Goal: Information Seeking & Learning: Learn about a topic

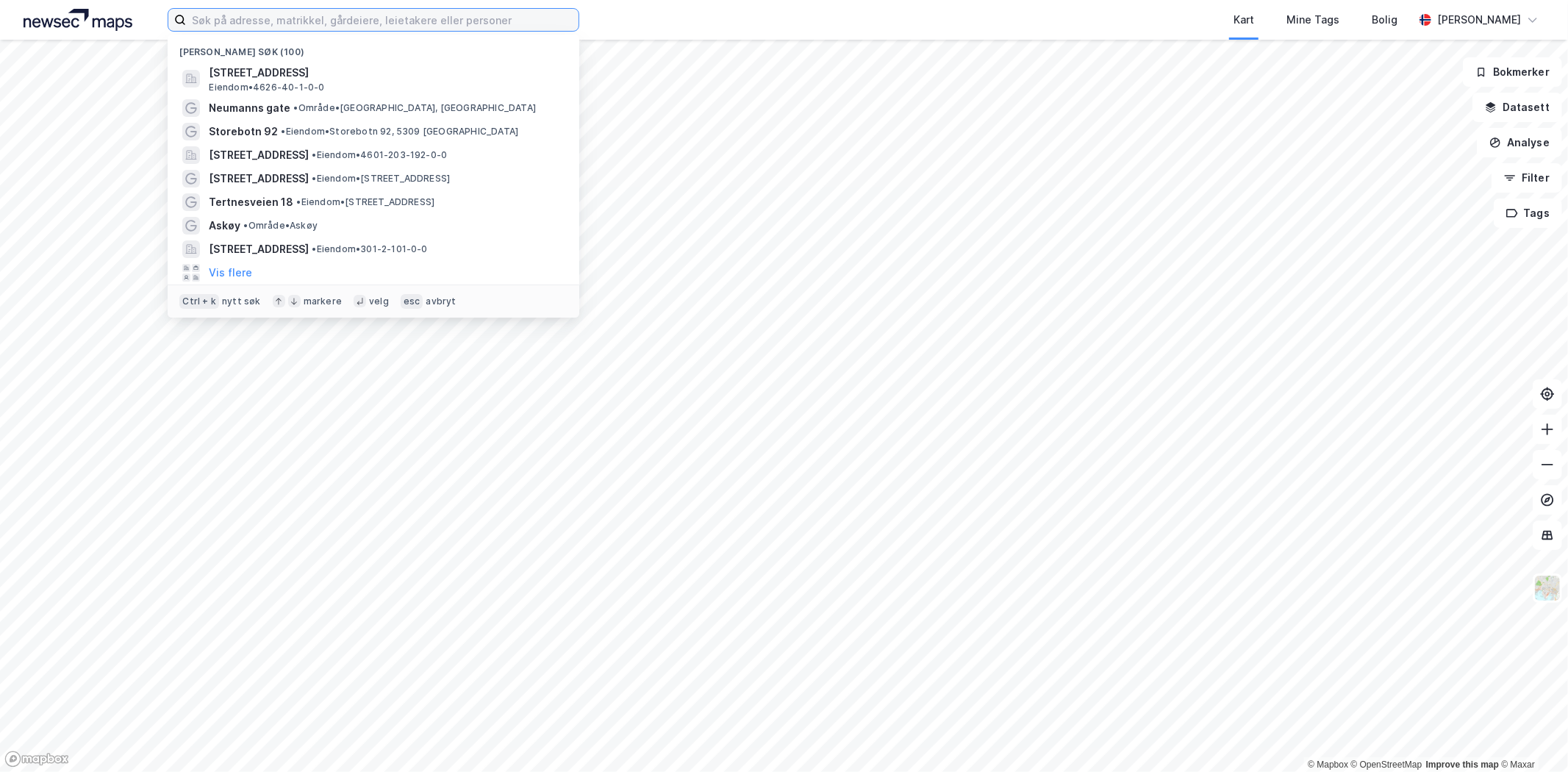
click at [305, 25] on input at bounding box center [382, 19] width 393 height 22
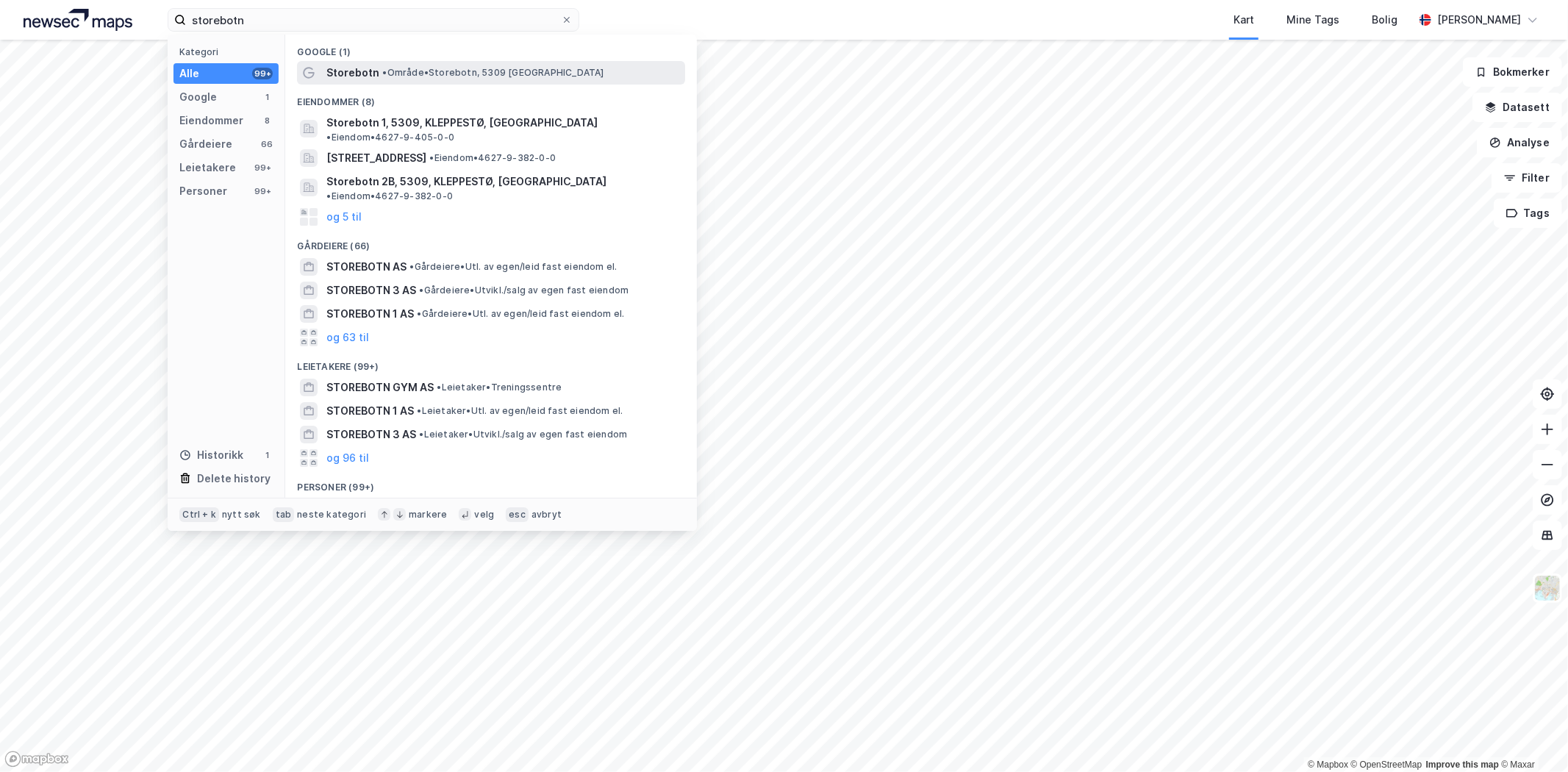
click at [385, 72] on span "•" at bounding box center [384, 73] width 5 height 11
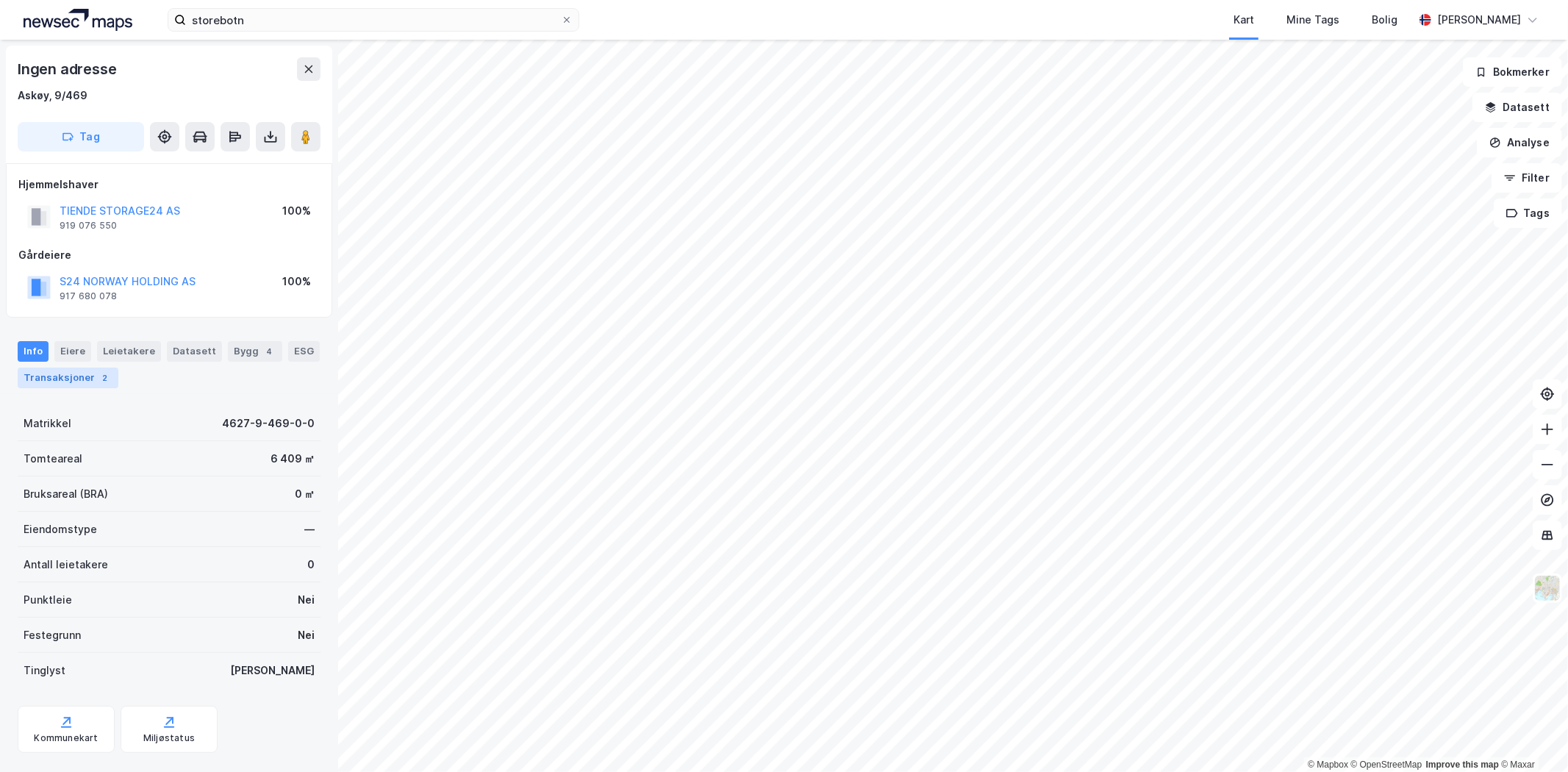
click at [75, 381] on div "Transaksjoner 2" at bounding box center [67, 378] width 100 height 21
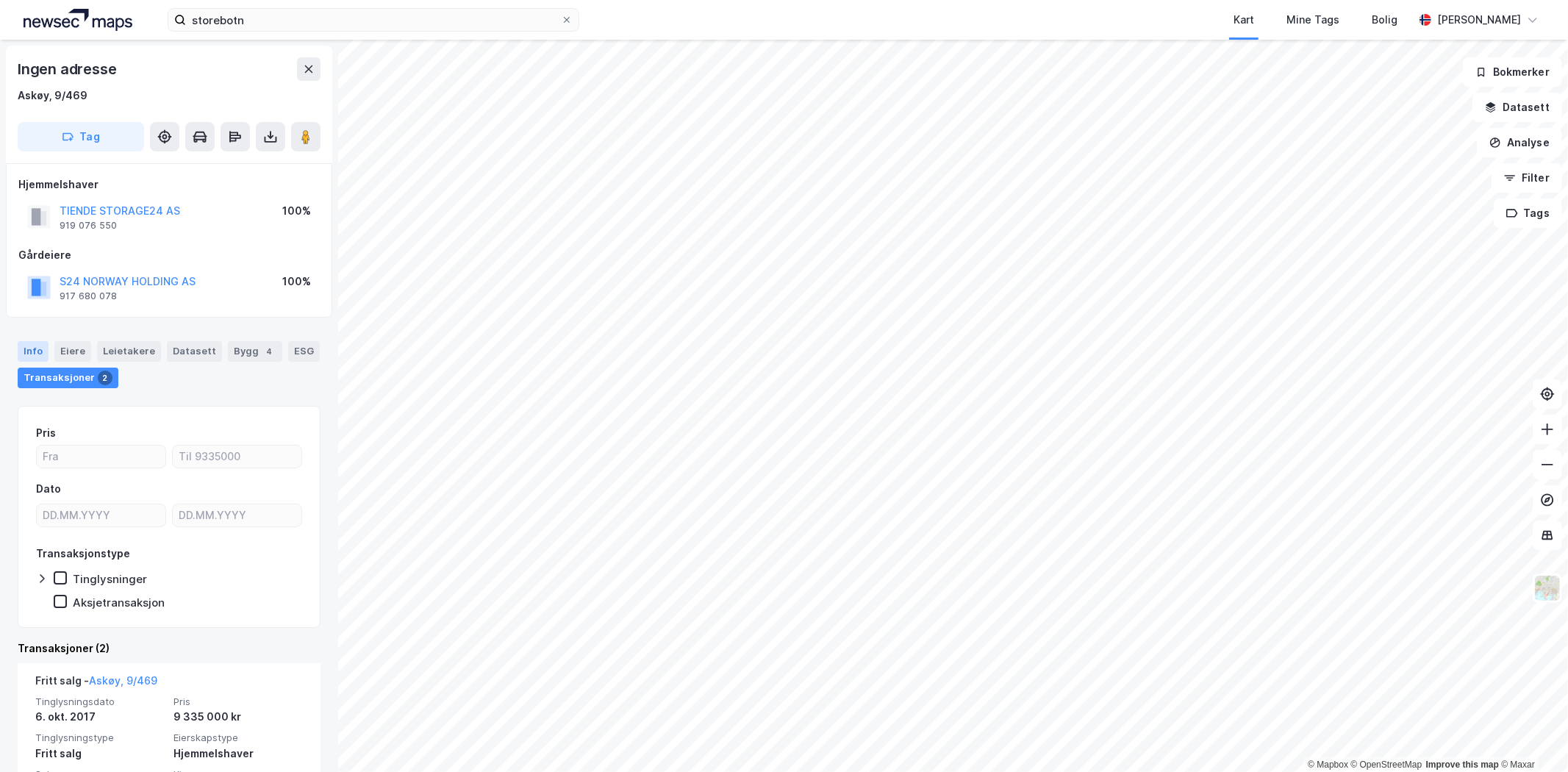
click at [36, 354] on div "Info" at bounding box center [32, 352] width 31 height 21
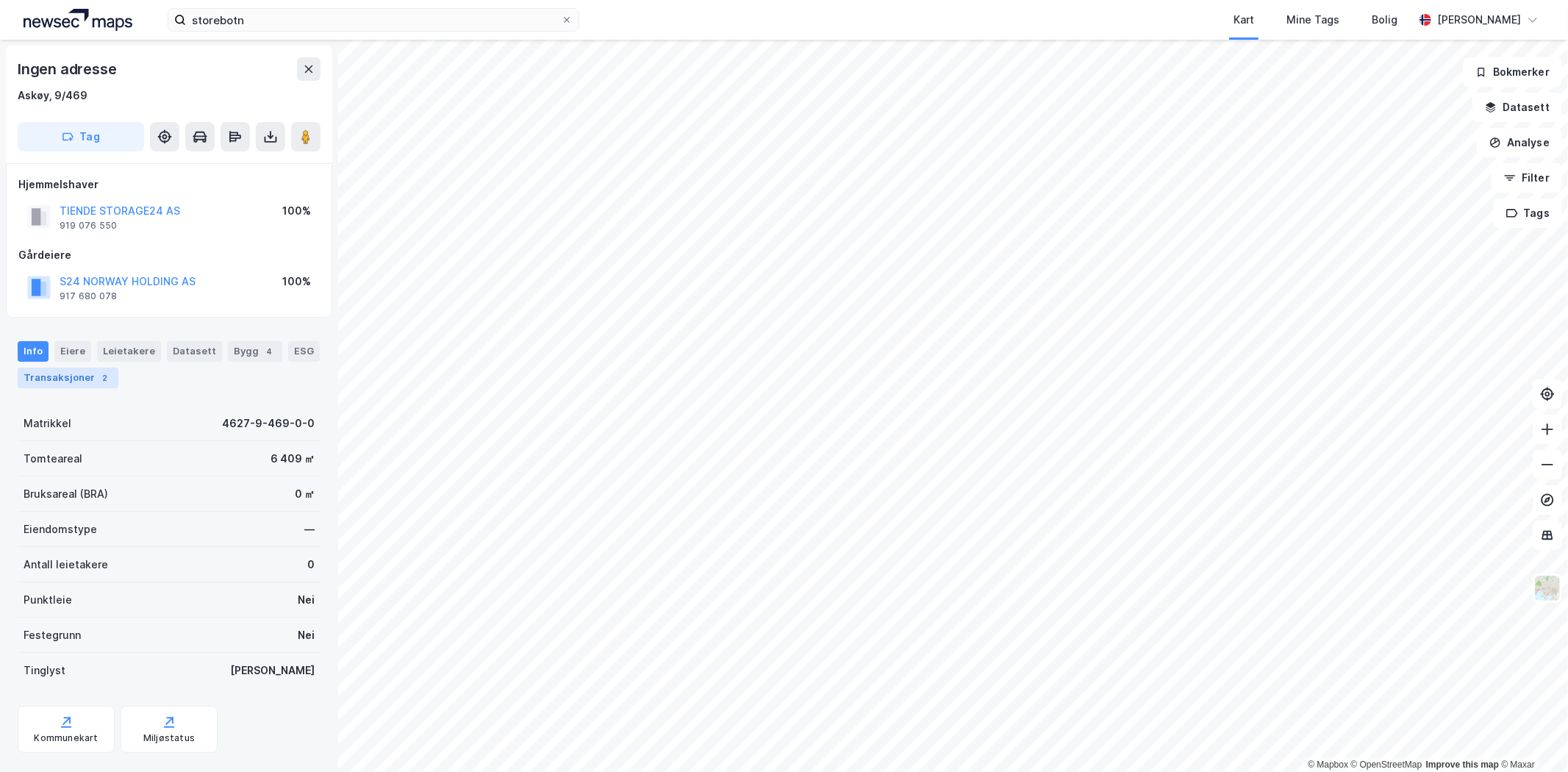
click at [97, 377] on div "2" at bounding box center [104, 377] width 14 height 14
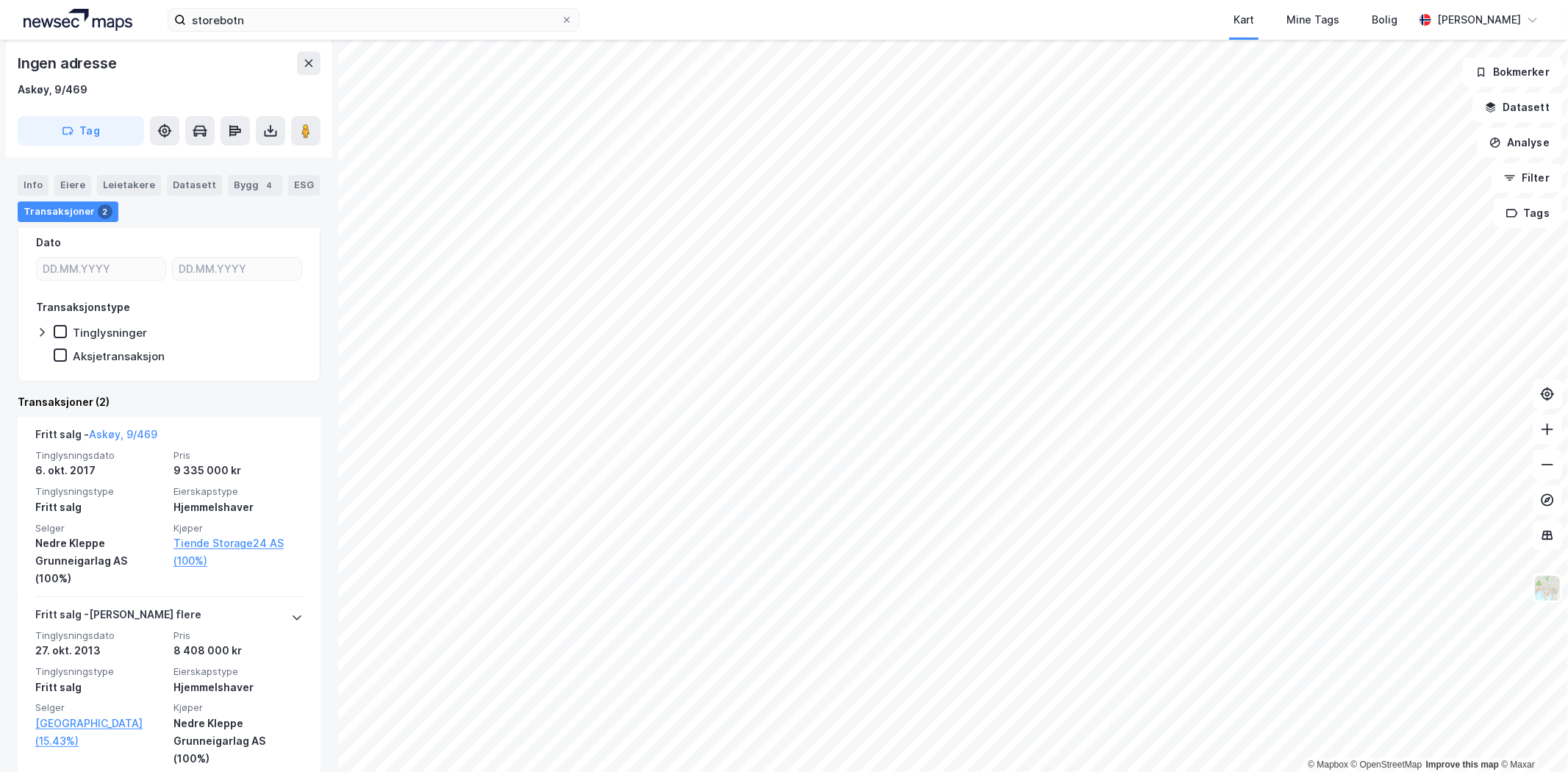
scroll to position [268, 0]
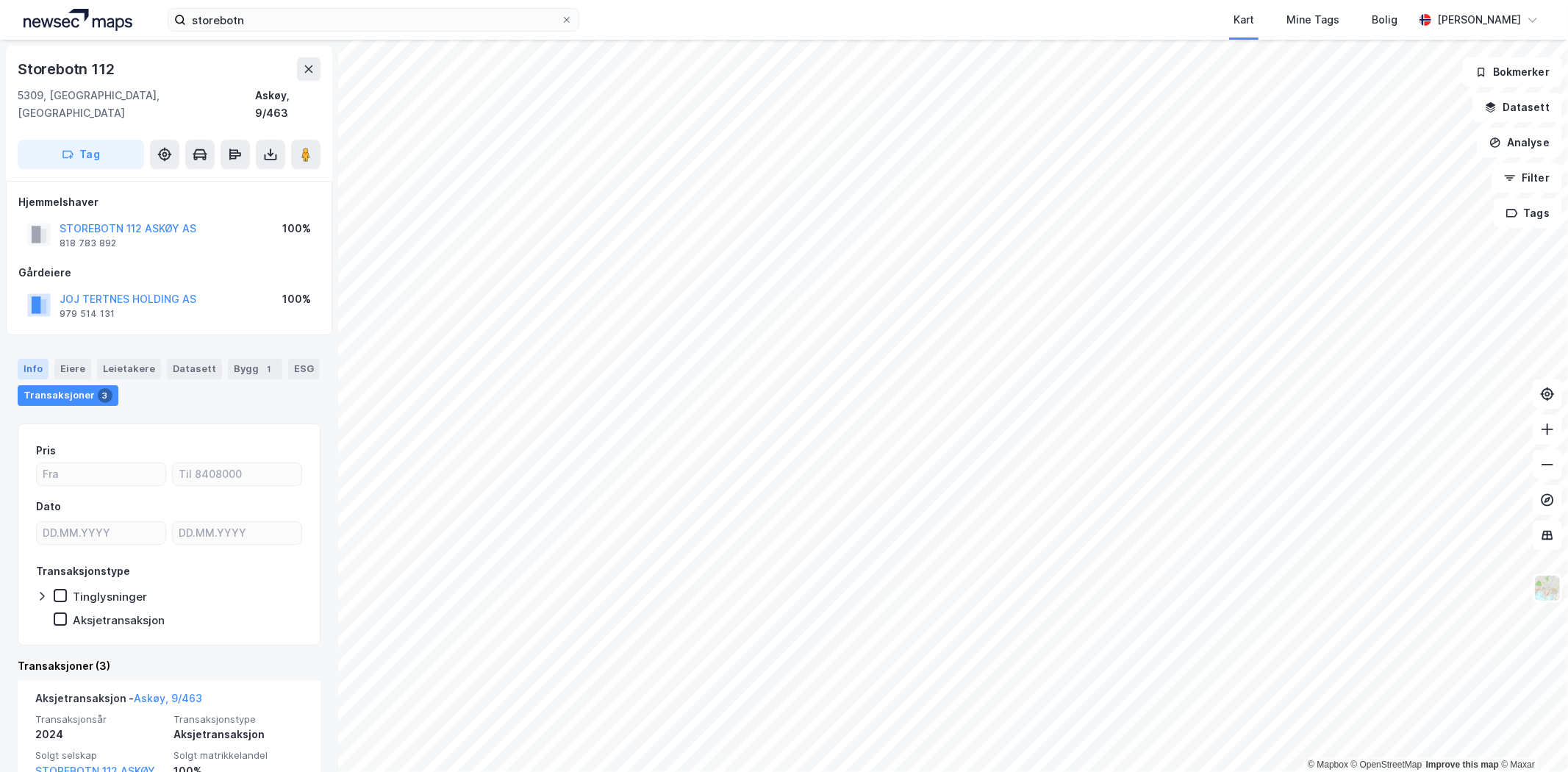
click at [37, 358] on div "Info" at bounding box center [32, 369] width 31 height 21
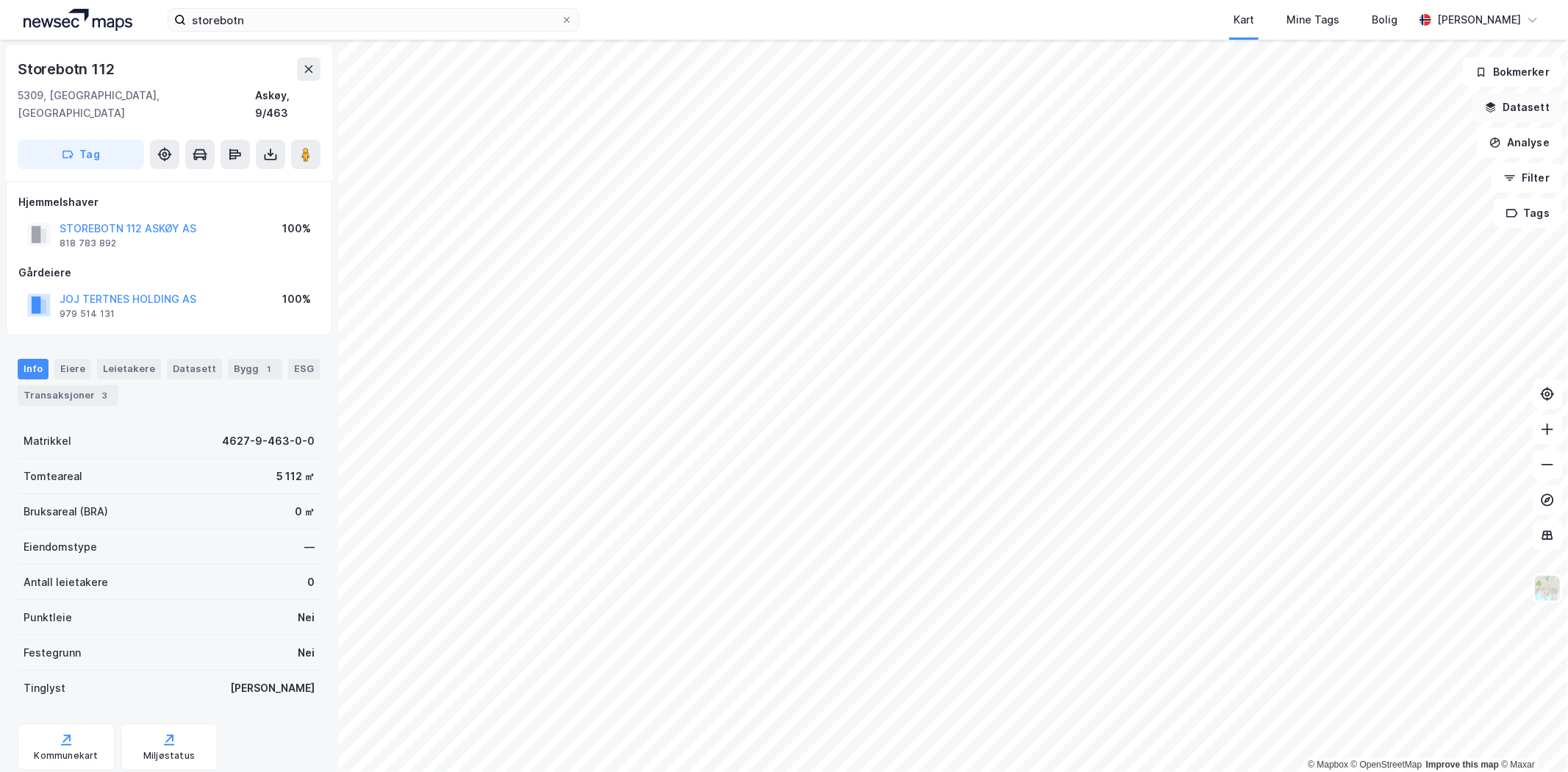
click at [1534, 113] on button "Datasett" at bounding box center [1517, 107] width 90 height 30
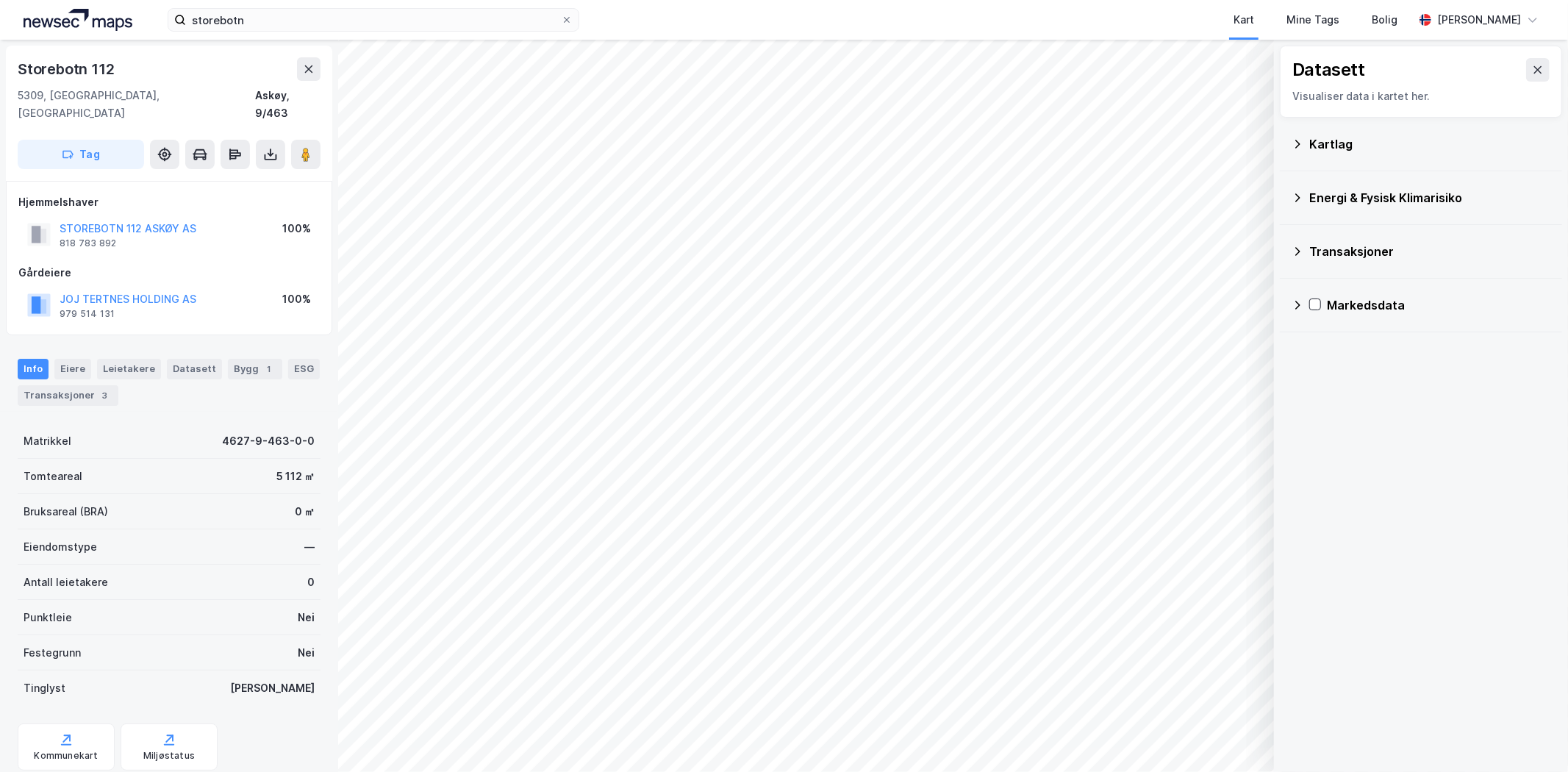
click at [1302, 253] on icon at bounding box center [1298, 251] width 11 height 11
click at [1335, 312] on icon at bounding box center [1334, 315] width 11 height 11
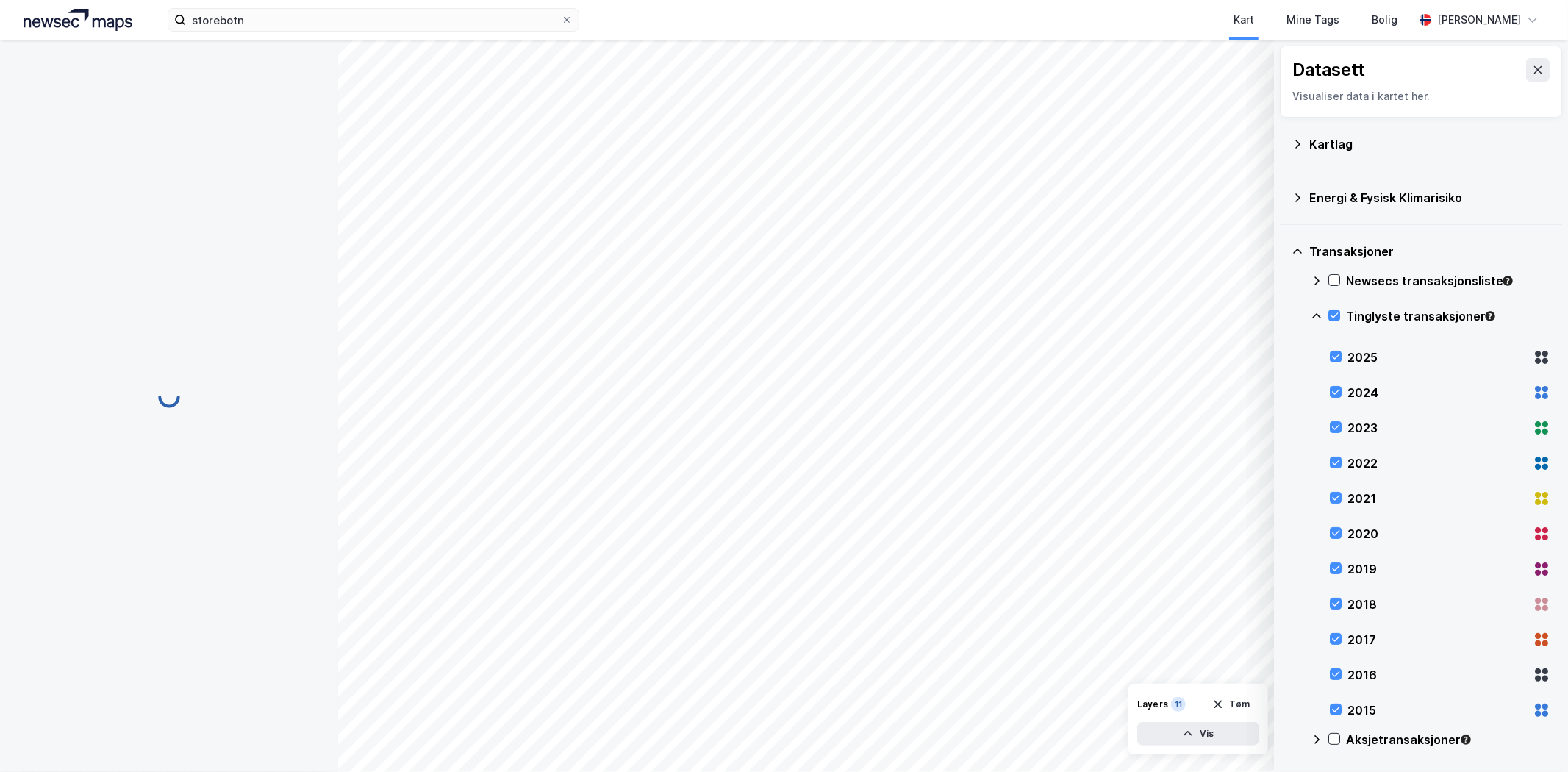
scroll to position [1, 0]
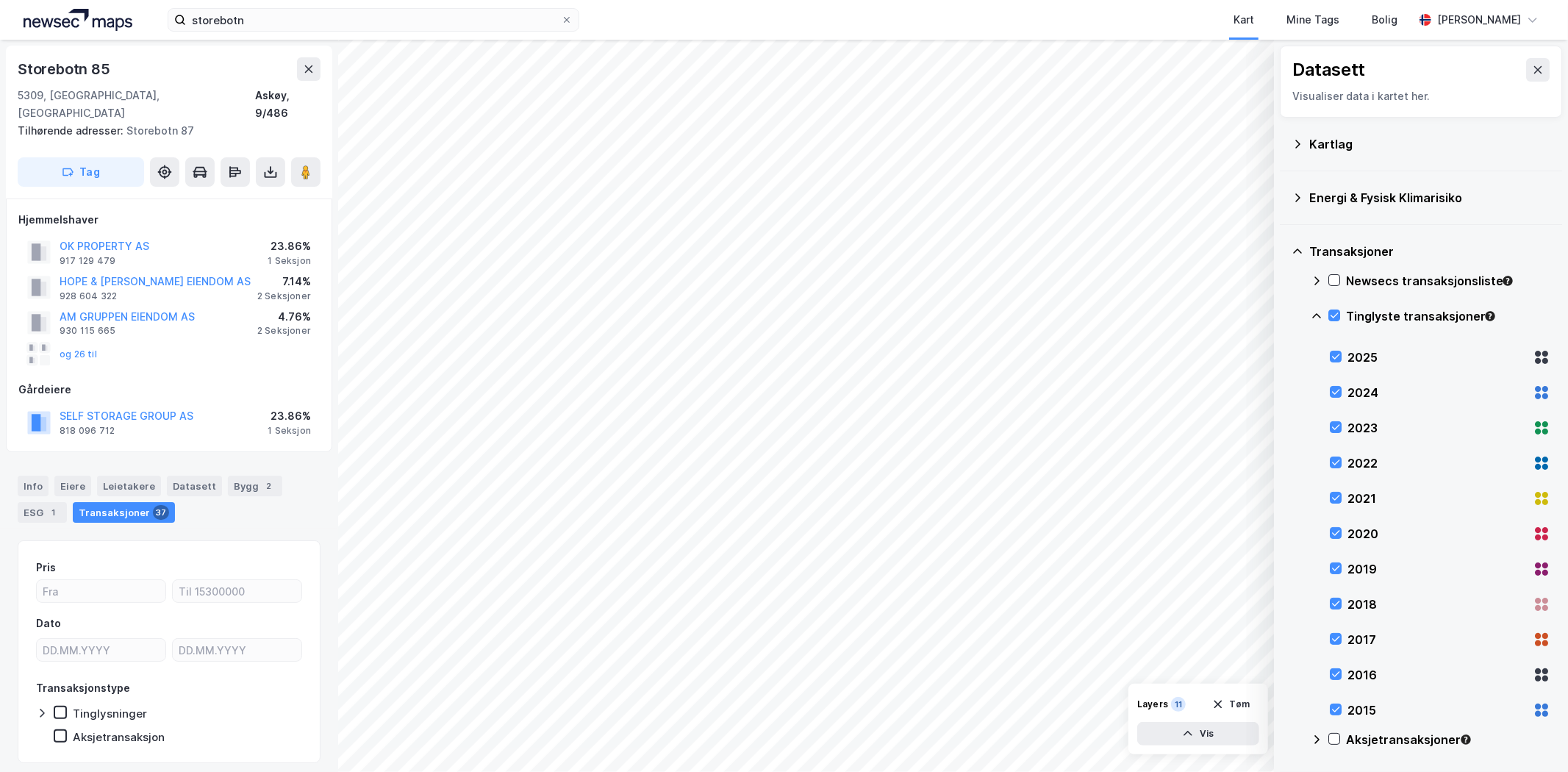
scroll to position [1, 0]
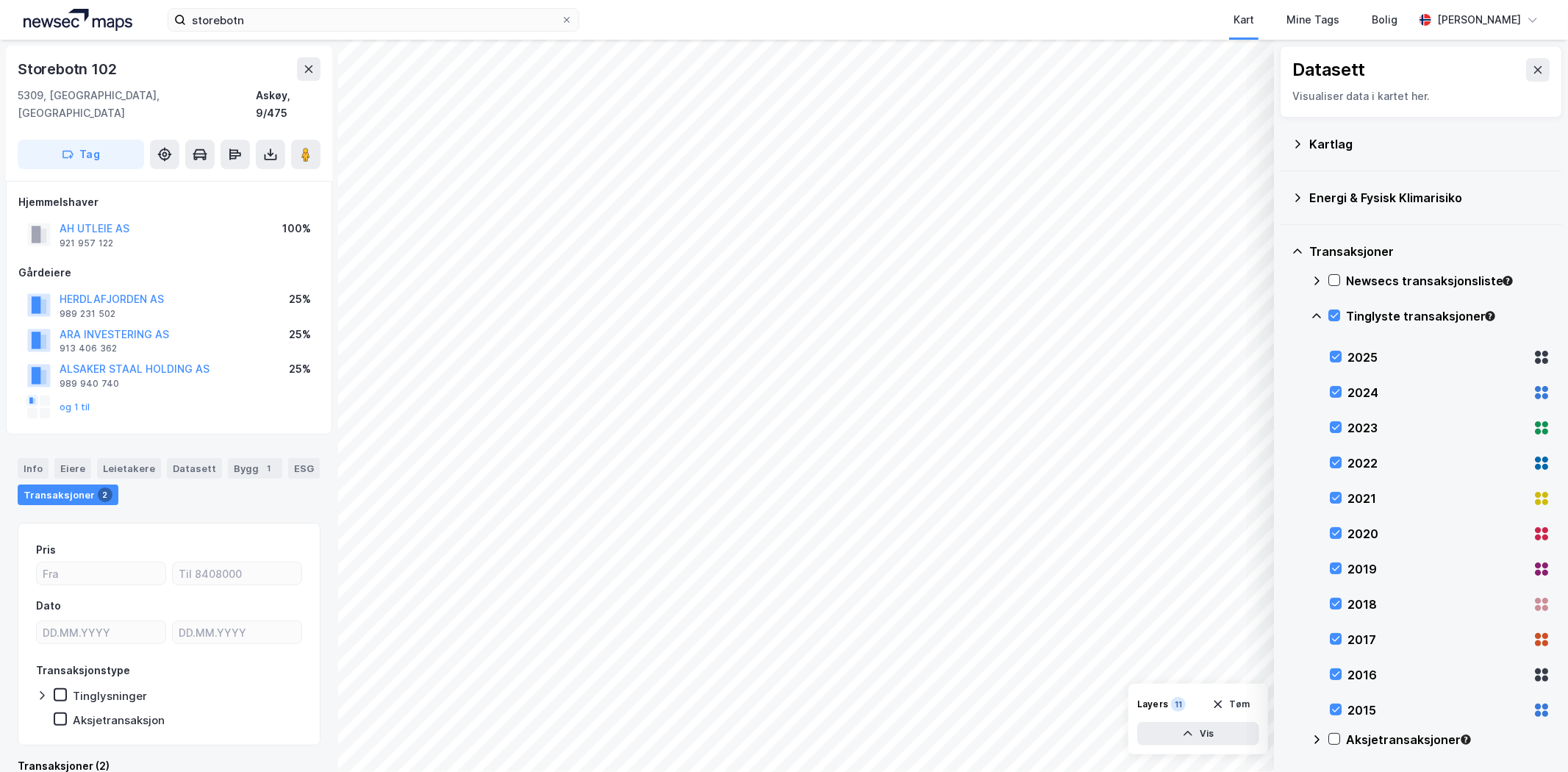
scroll to position [1, 0]
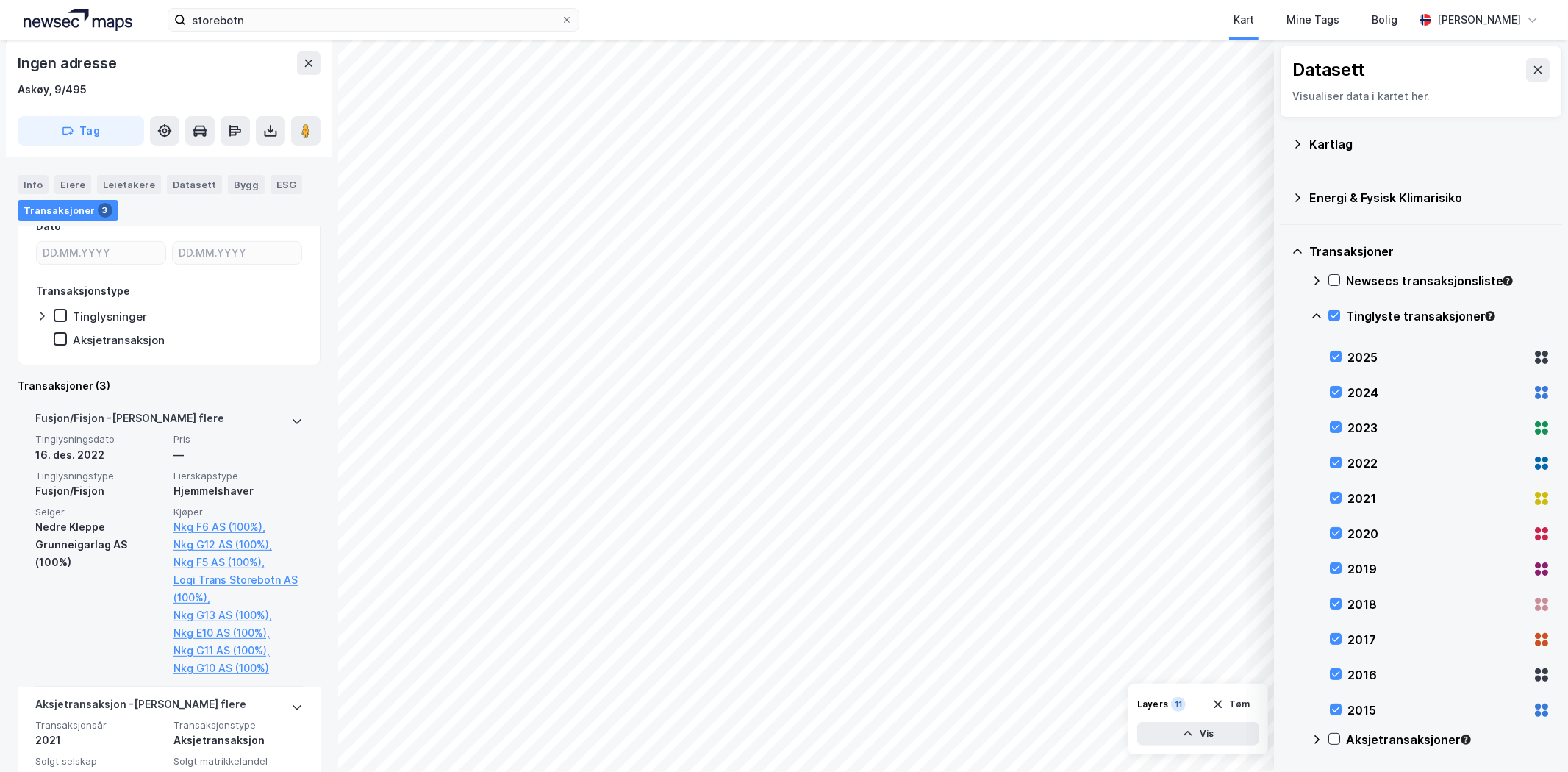
scroll to position [327, 0]
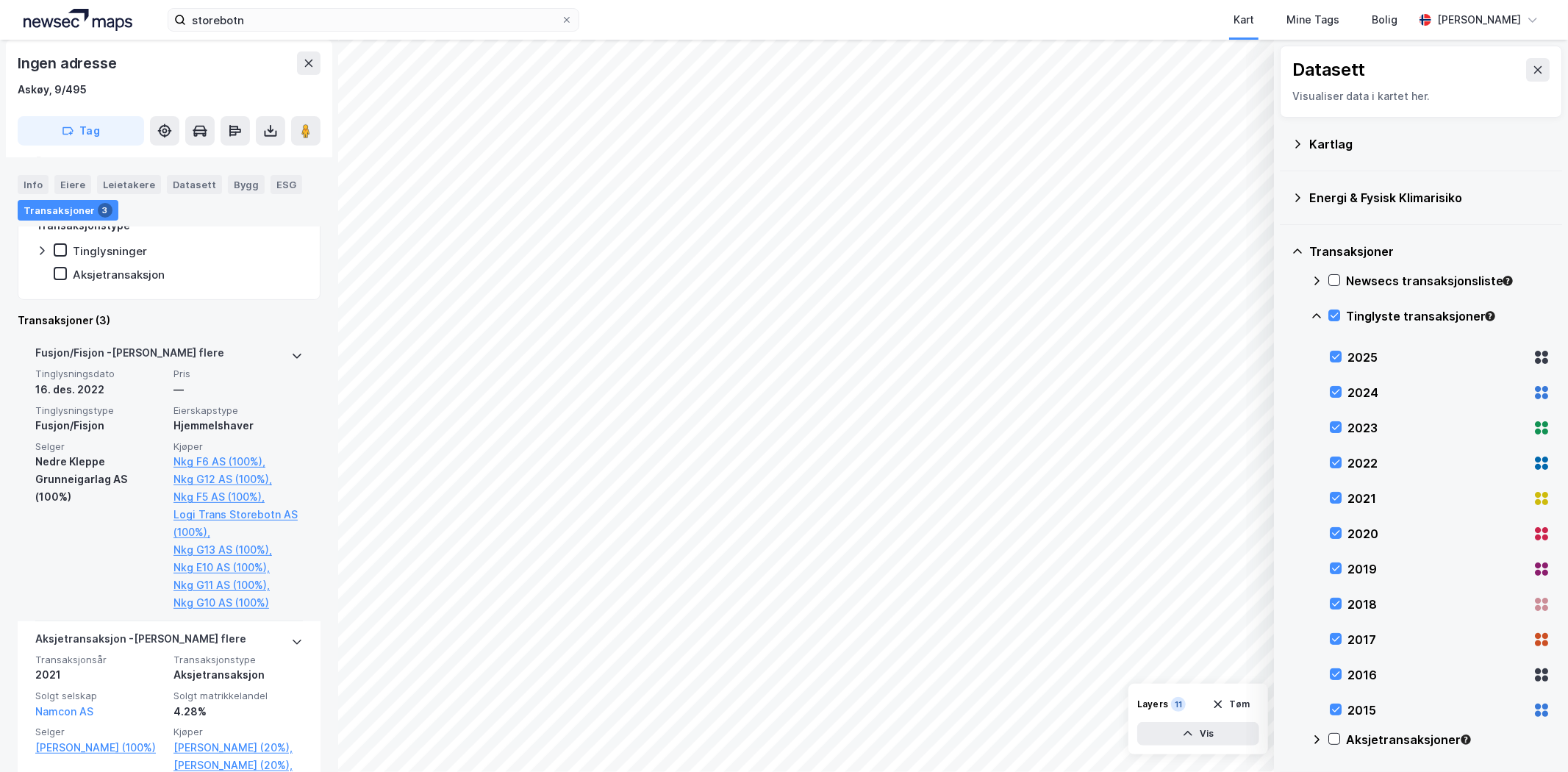
scroll to position [26, 0]
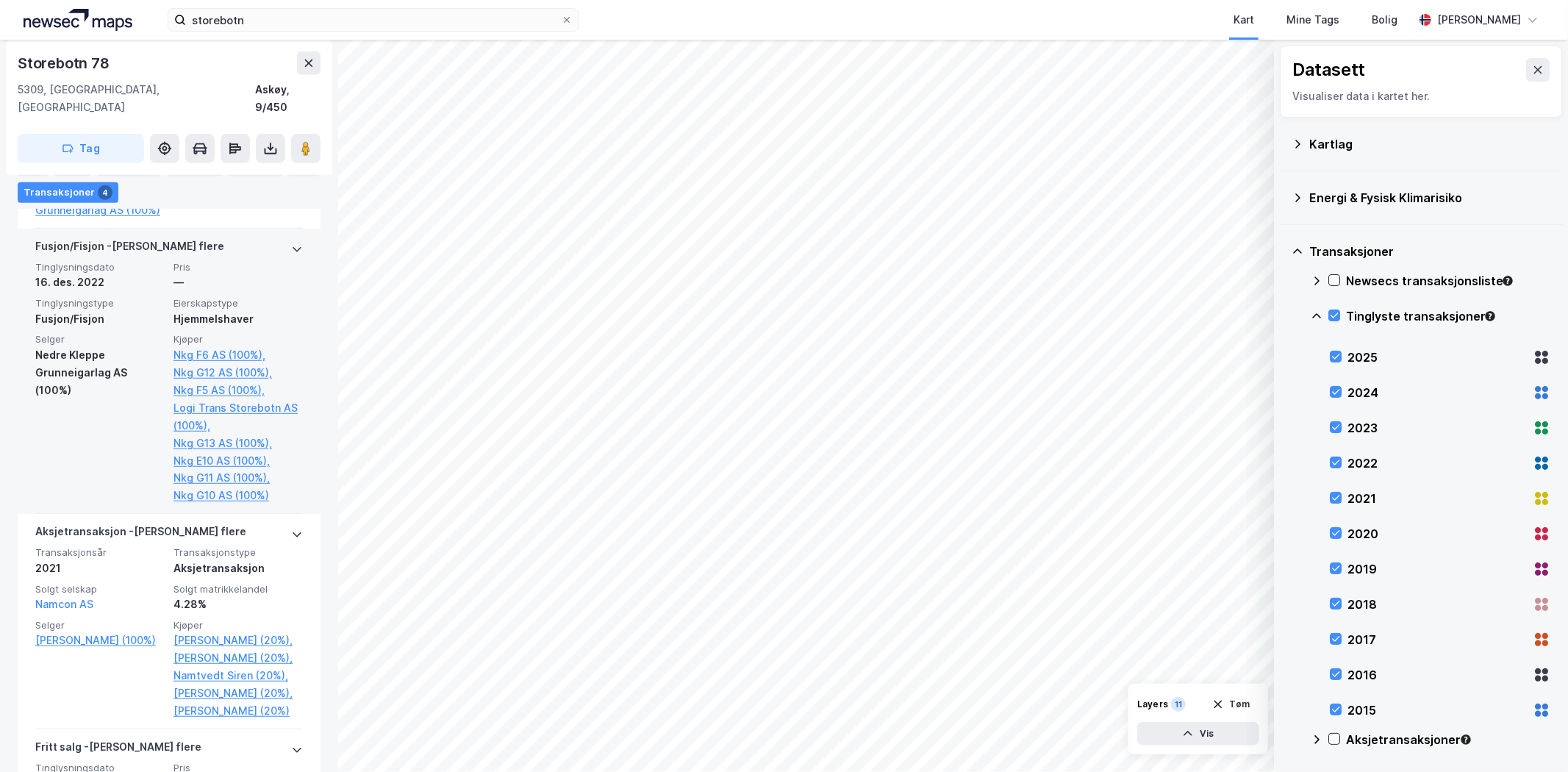
scroll to position [653, 0]
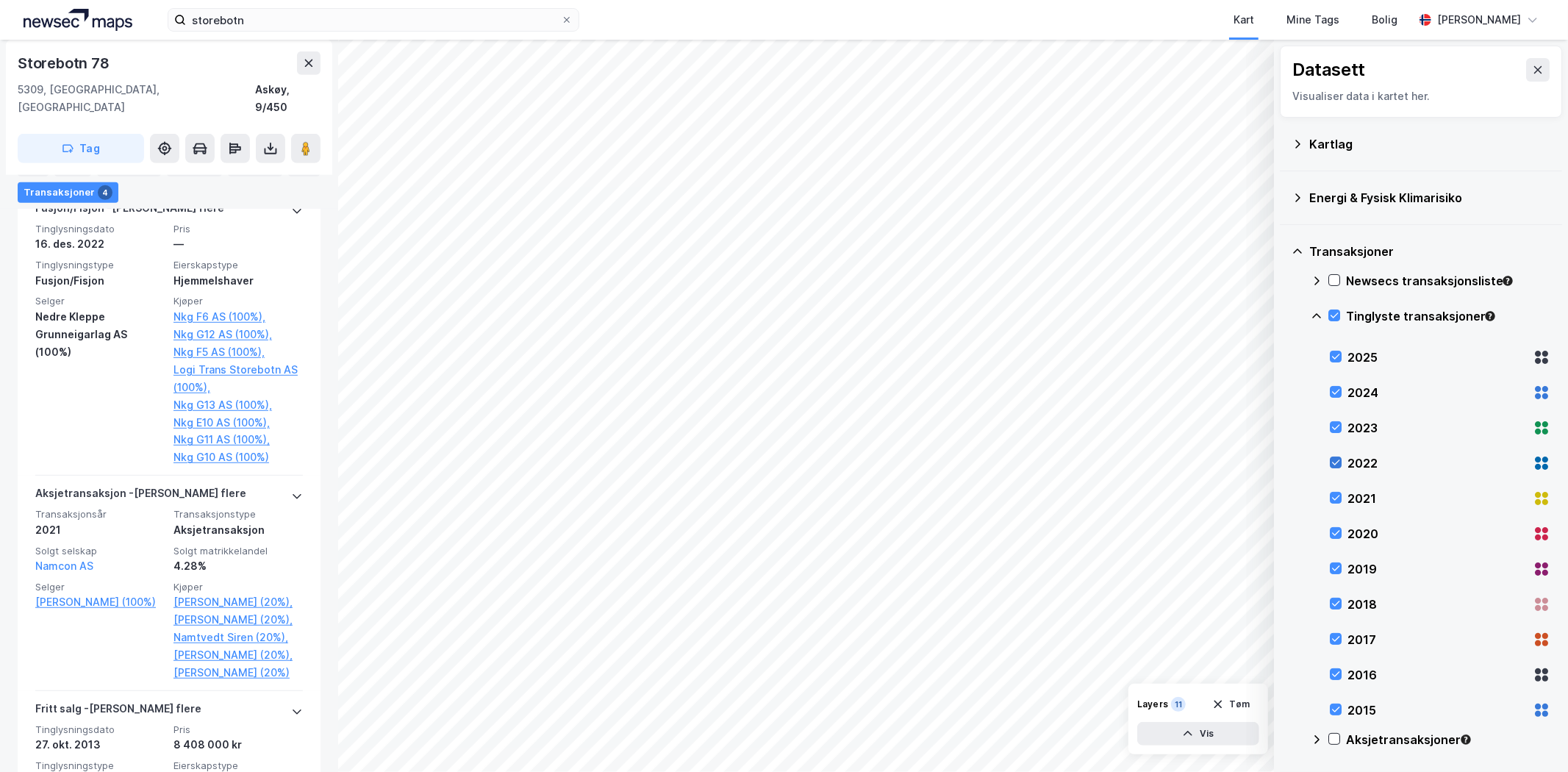
click at [1335, 464] on icon at bounding box center [1336, 462] width 8 height 5
click at [1339, 502] on icon at bounding box center [1336, 498] width 11 height 11
click at [1335, 531] on icon at bounding box center [1336, 532] width 11 height 11
drag, startPoint x: 1331, startPoint y: 570, endPoint x: 1328, endPoint y: 593, distance: 23.2
click at [1331, 571] on icon at bounding box center [1336, 568] width 11 height 11
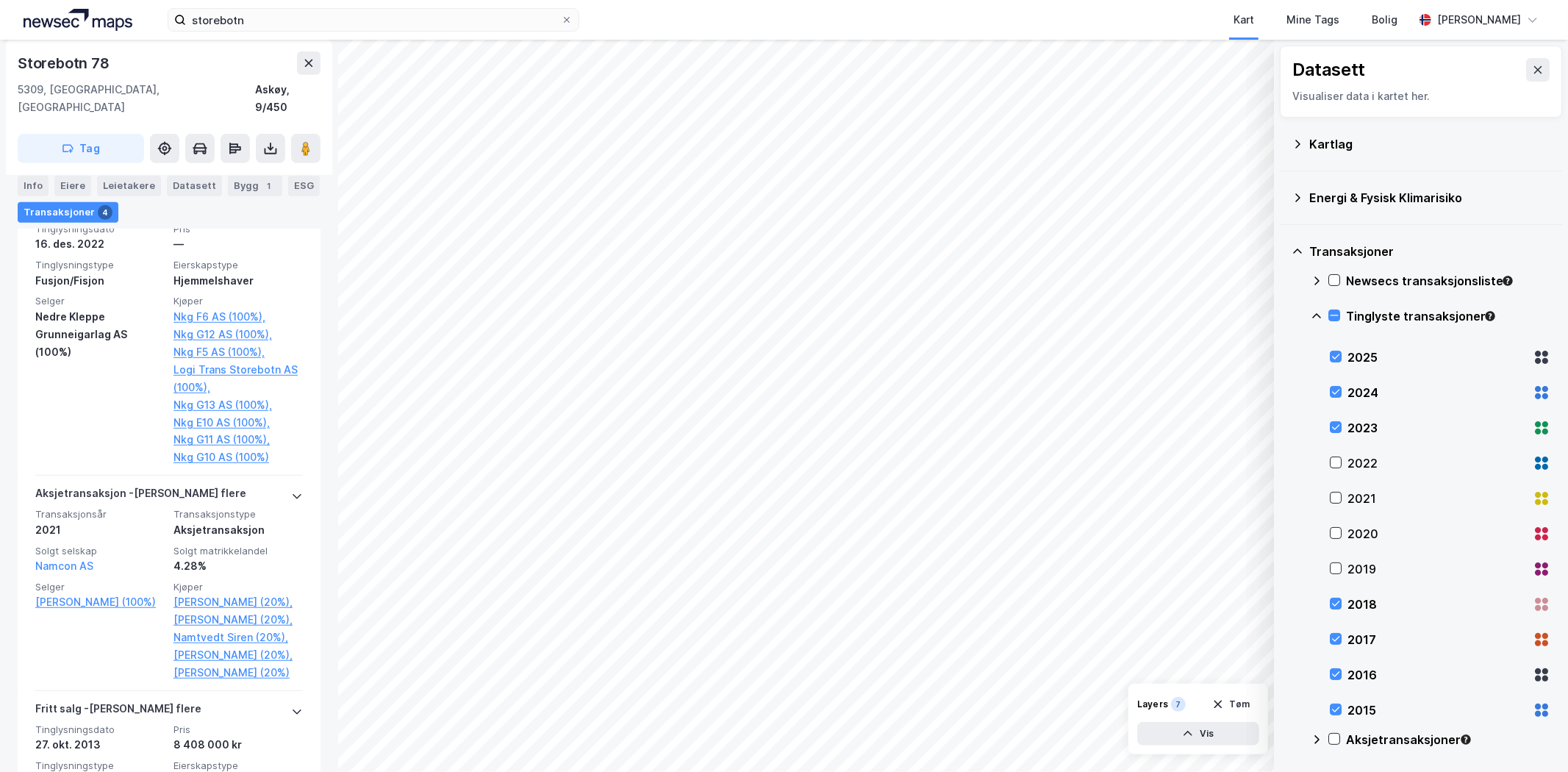
click at [1330, 611] on div "2018" at bounding box center [1440, 604] width 221 height 35
click at [1343, 644] on div "2017" at bounding box center [1440, 639] width 221 height 35
drag, startPoint x: 1339, startPoint y: 678, endPoint x: 1341, endPoint y: 706, distance: 28.1
click at [1339, 679] on icon at bounding box center [1336, 674] width 11 height 11
click at [1341, 712] on div at bounding box center [1336, 709] width 11 height 11
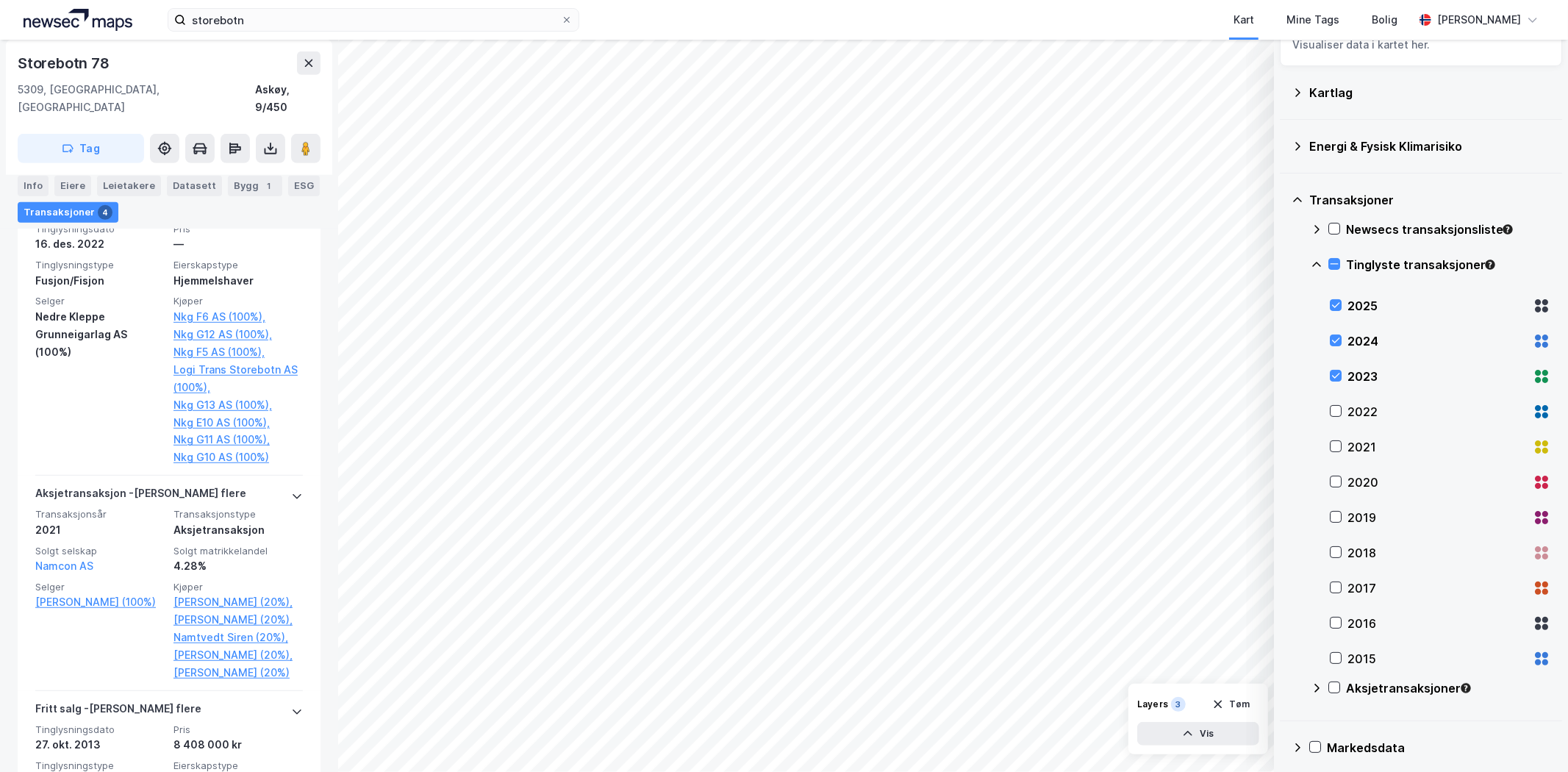
scroll to position [60, 0]
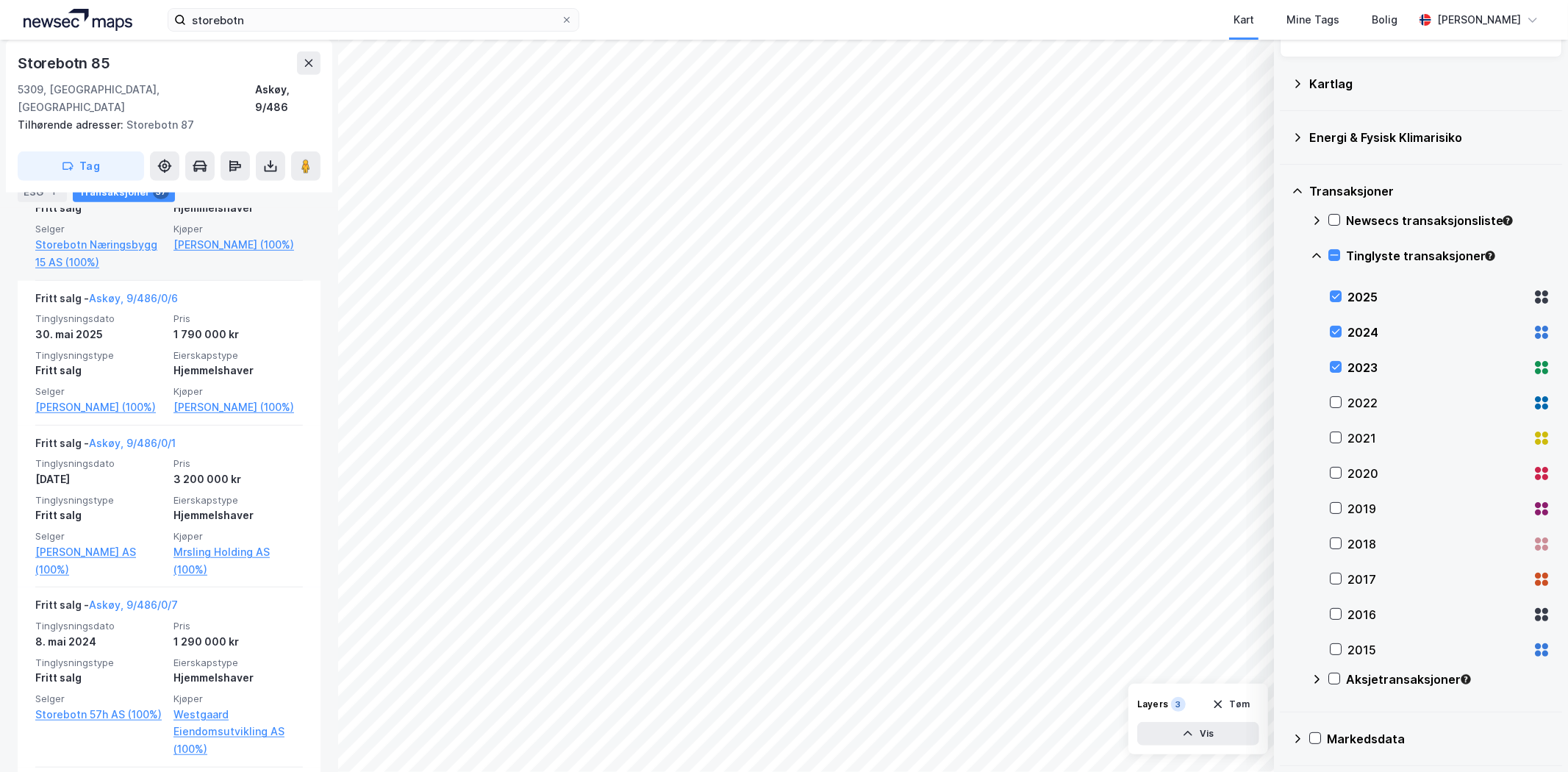
scroll to position [761, 0]
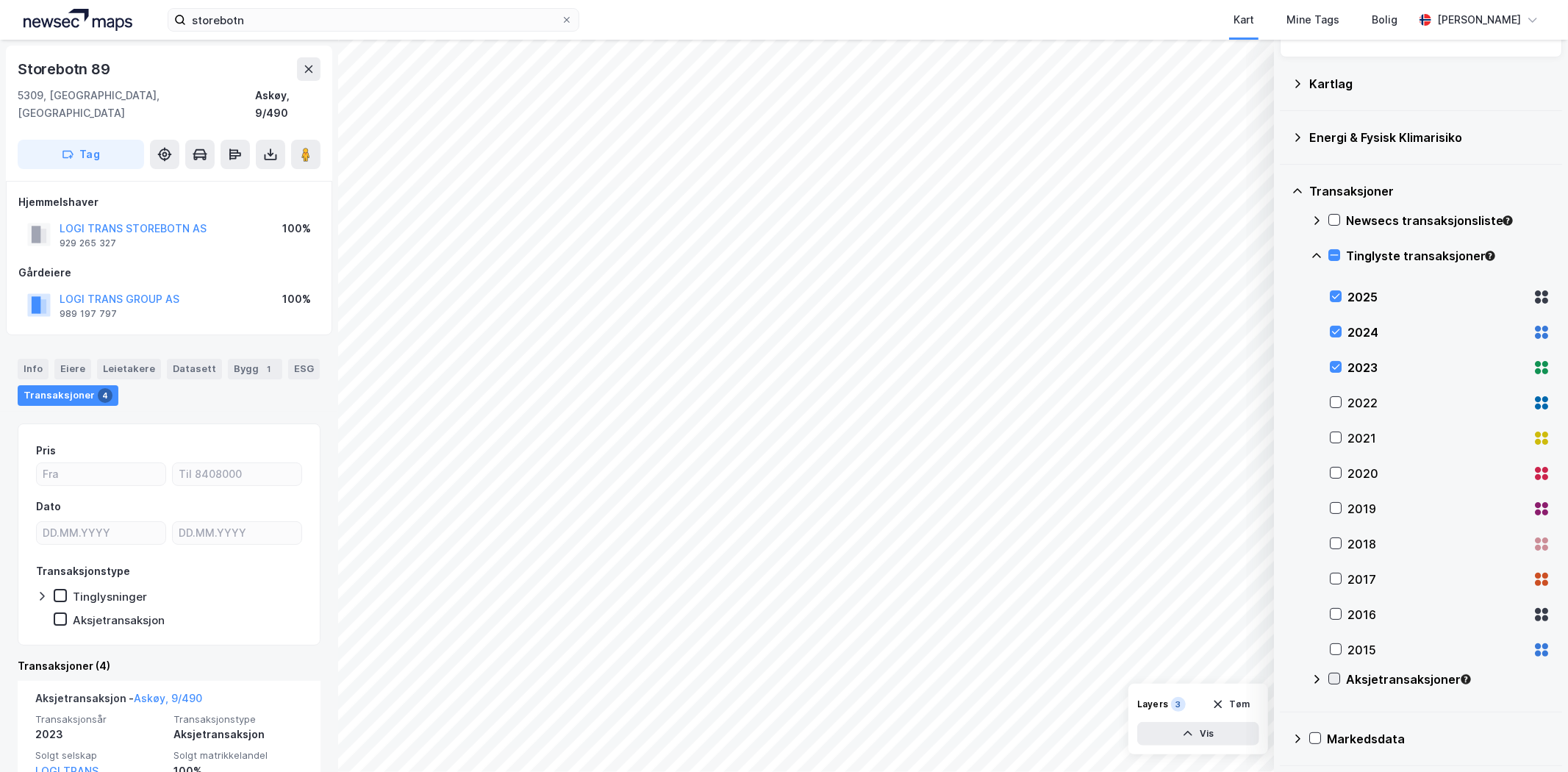
click at [1341, 678] on div at bounding box center [1334, 678] width 11 height 11
click at [1339, 371] on icon at bounding box center [1336, 367] width 11 height 11
click at [1336, 333] on icon at bounding box center [1336, 332] width 8 height 5
click at [1339, 302] on div at bounding box center [1336, 296] width 11 height 11
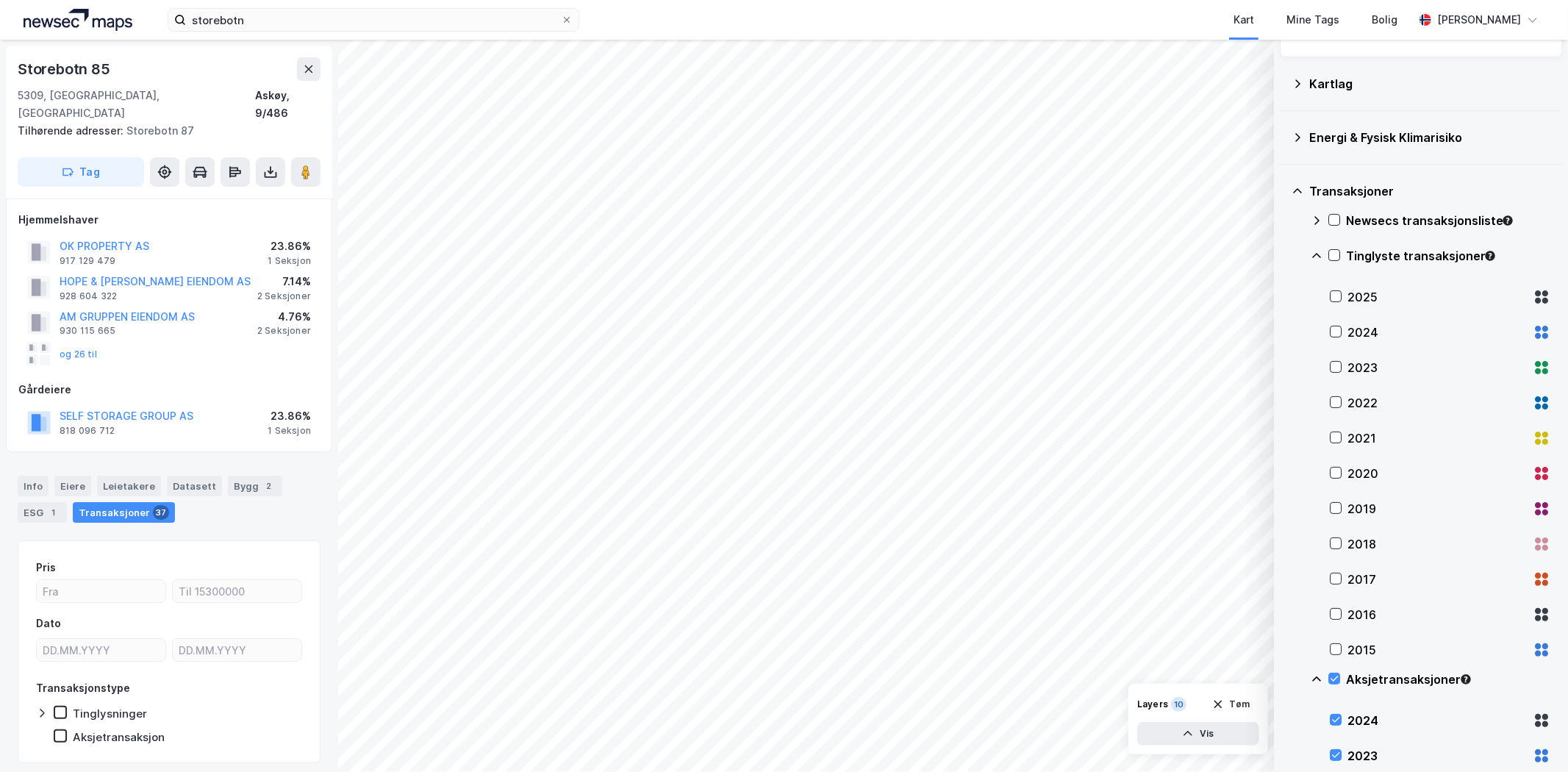
scroll to position [26, 0]
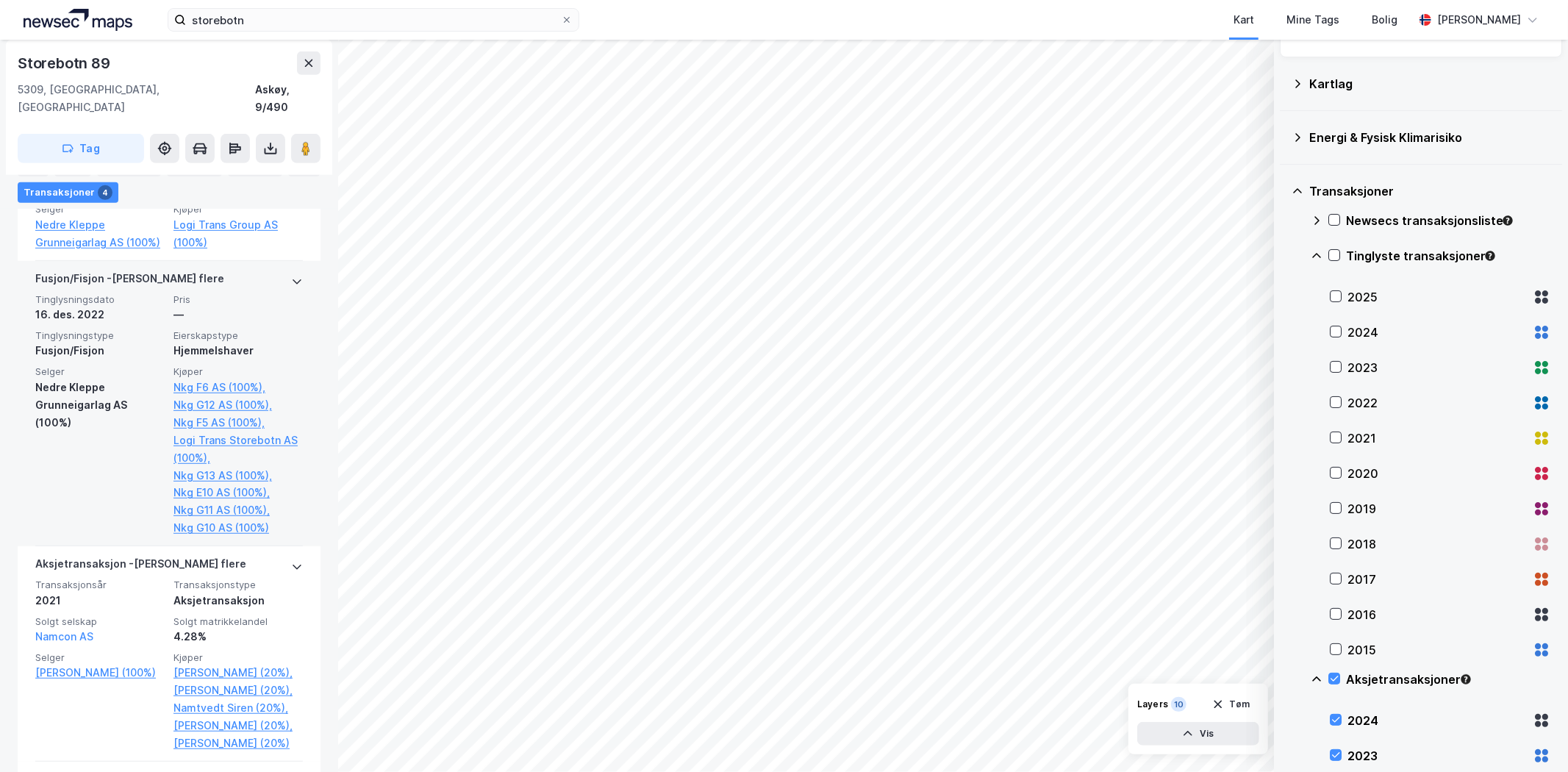
scroll to position [612, 0]
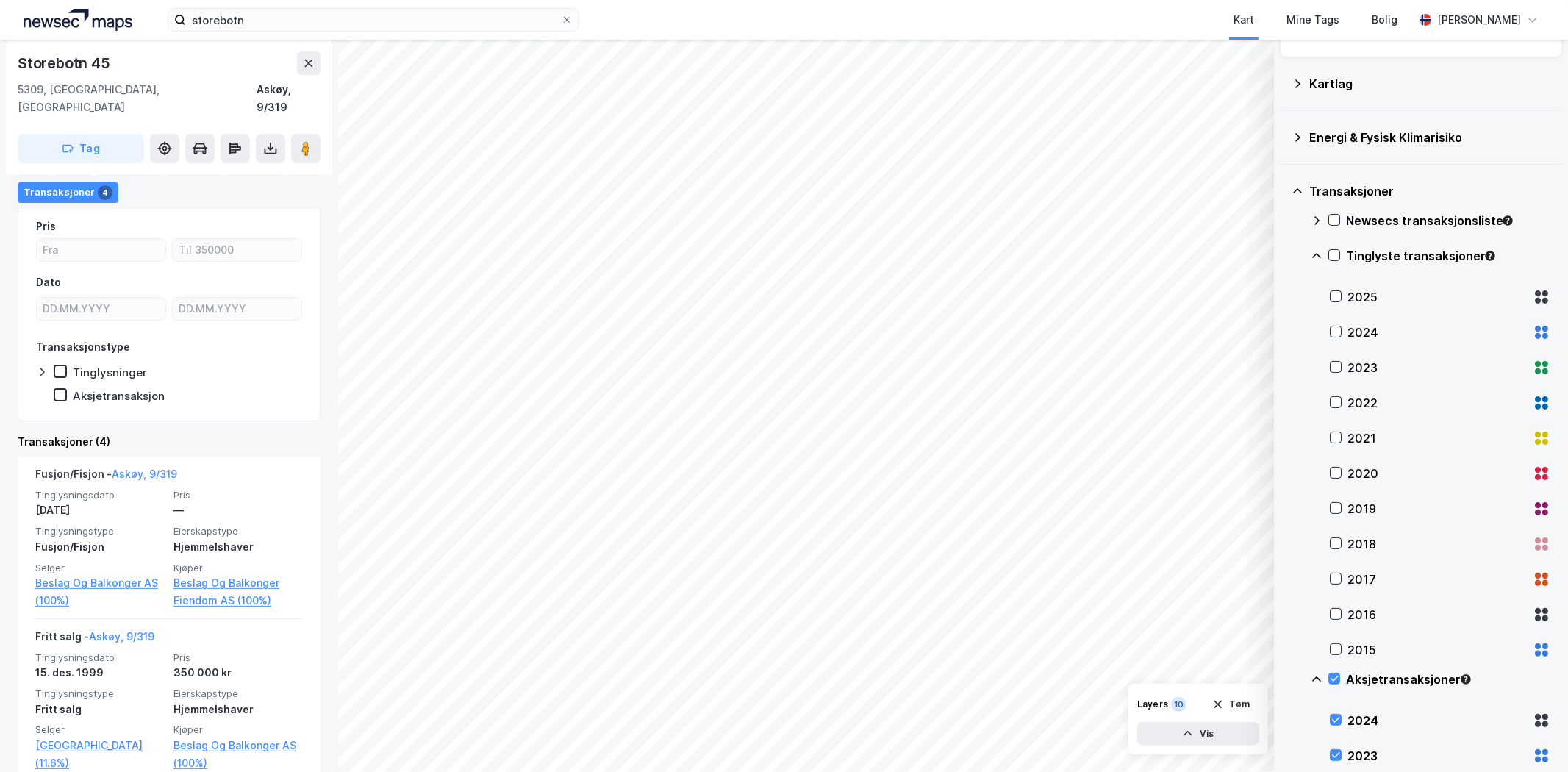
scroll to position [245, 0]
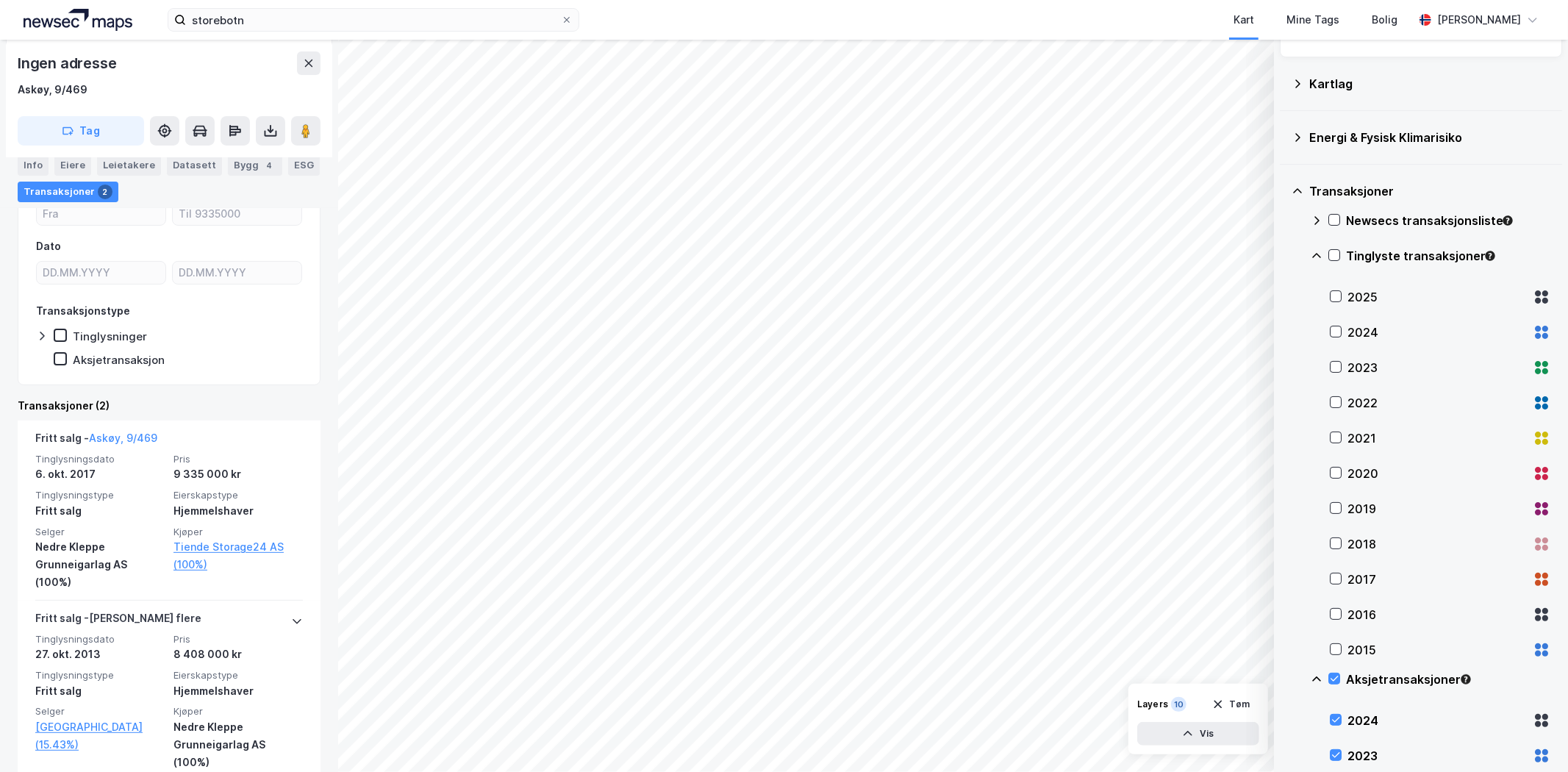
scroll to position [245, 0]
click at [284, 24] on input "storebotn" at bounding box center [374, 19] width 375 height 22
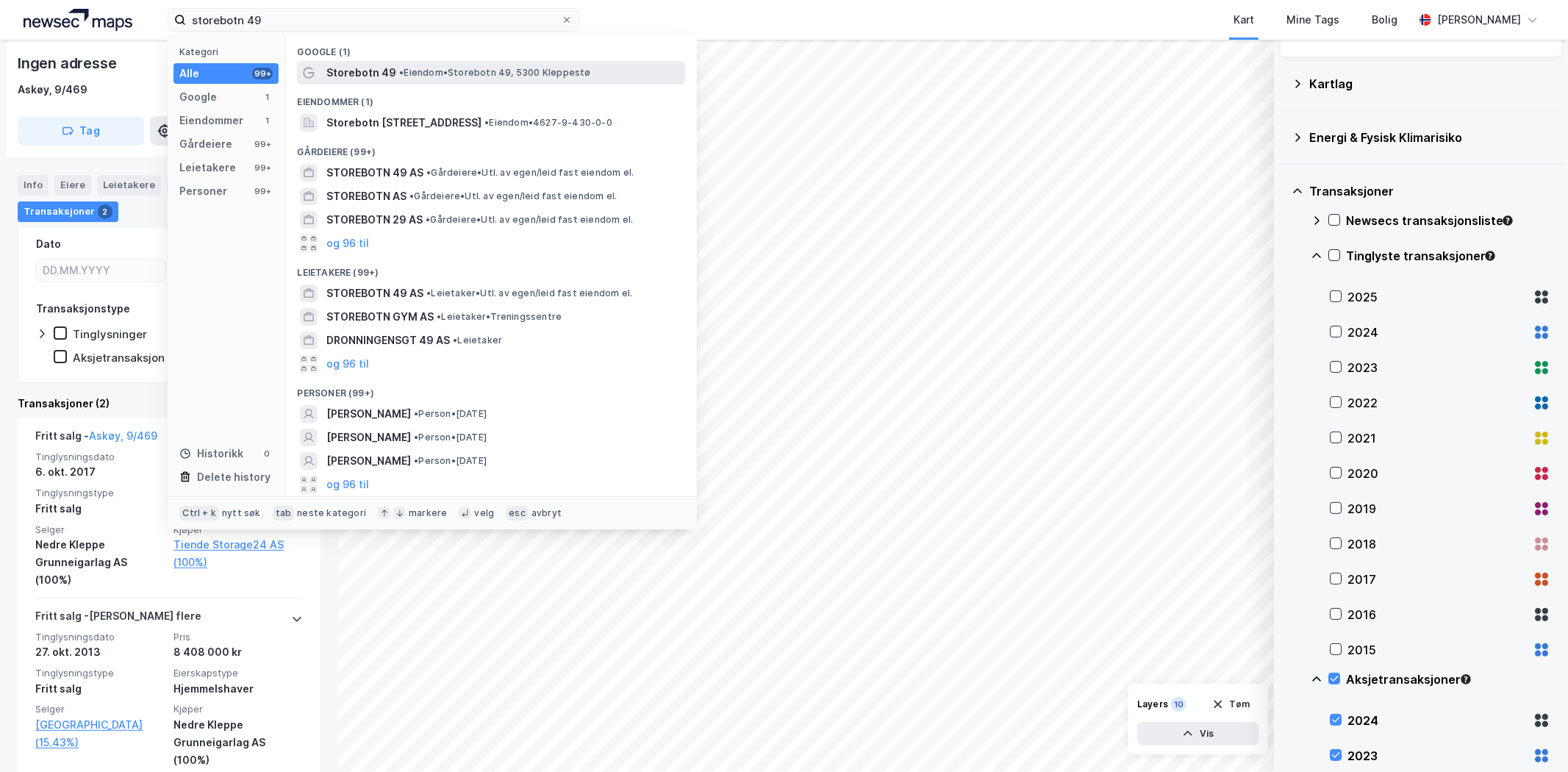
click at [350, 71] on span "Storebotn 49" at bounding box center [361, 73] width 70 height 17
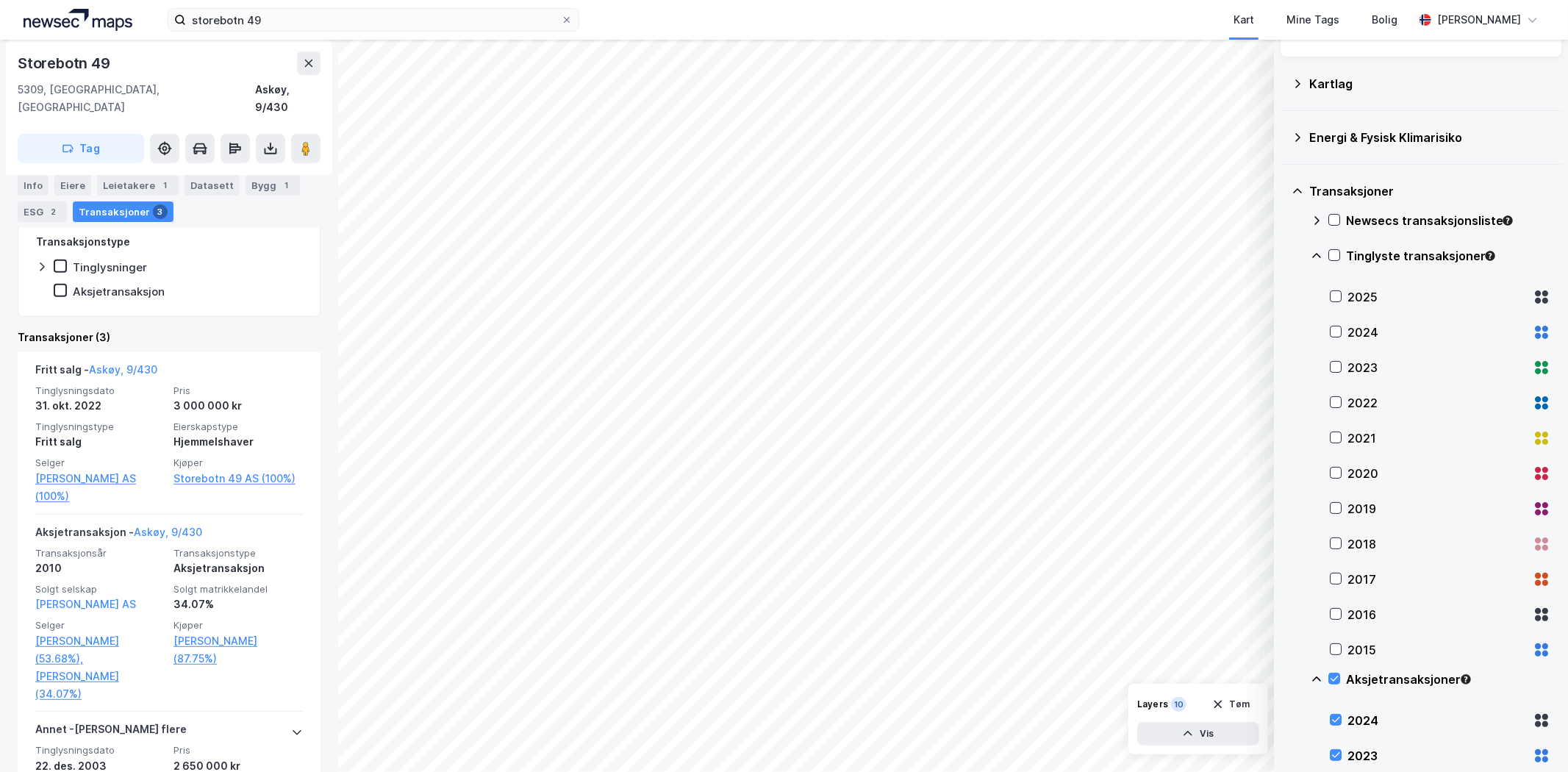
scroll to position [407, 0]
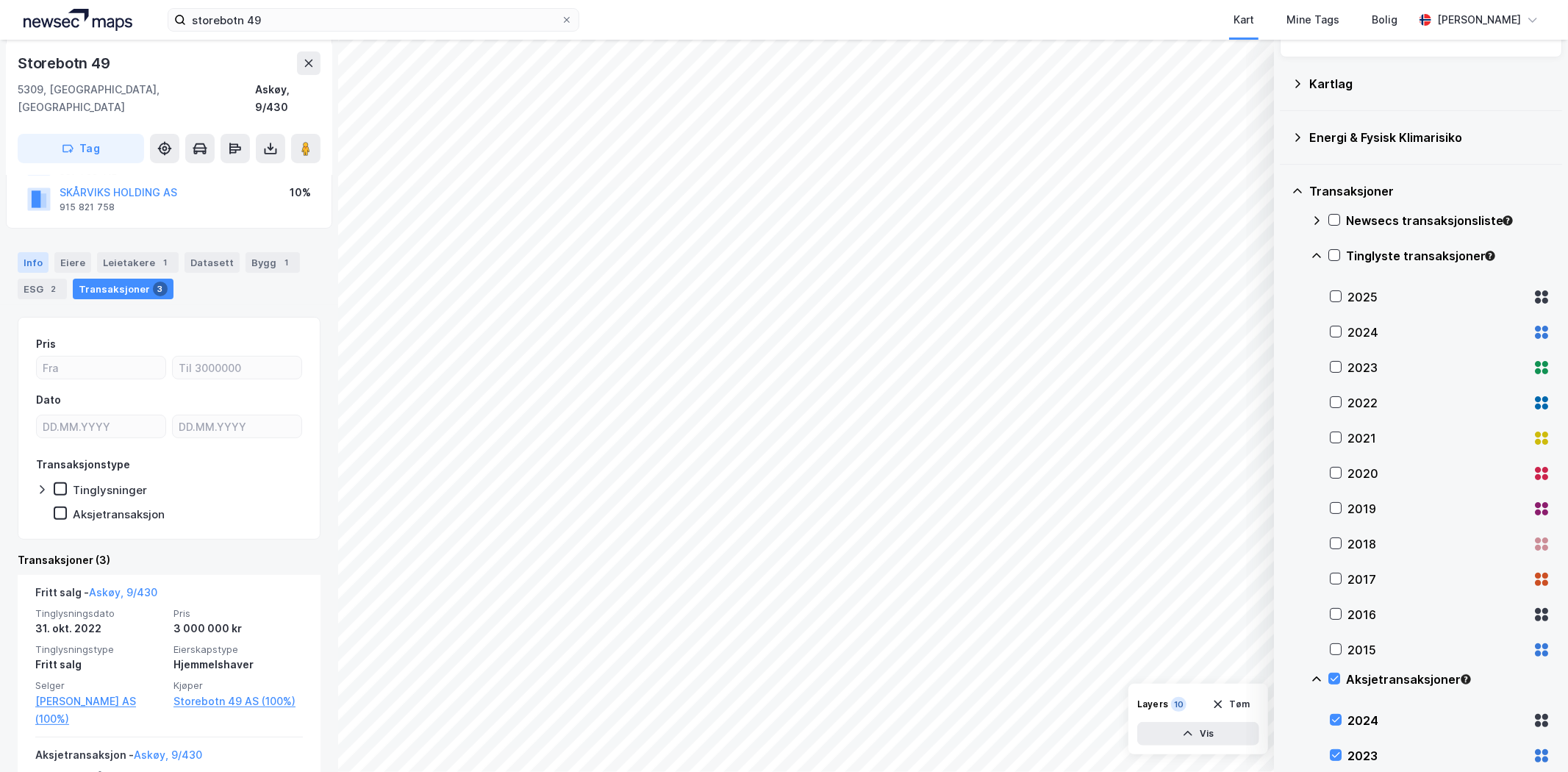
click at [32, 252] on div "Info" at bounding box center [32, 263] width 31 height 21
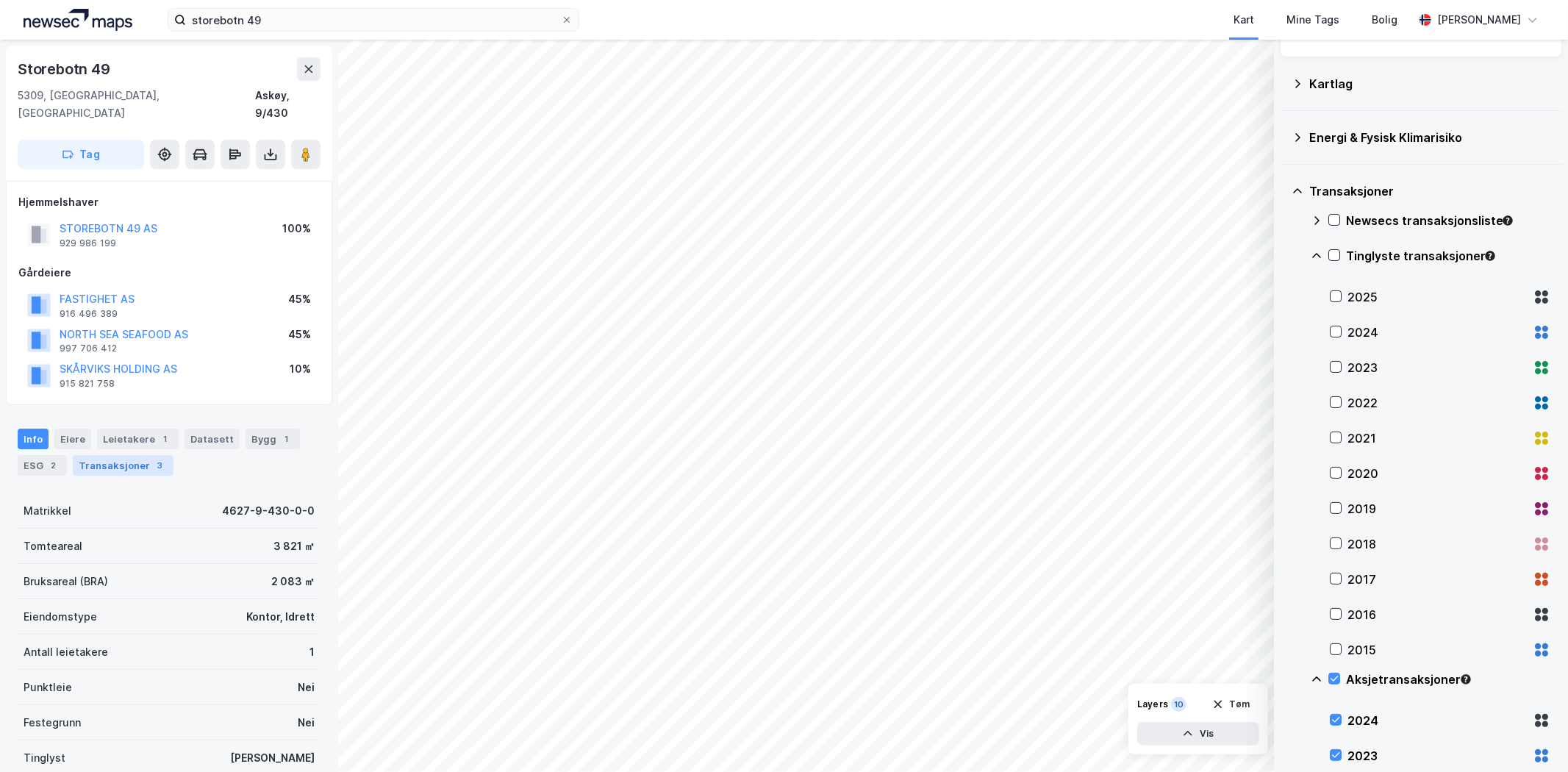
click at [136, 455] on div "Transaksjoner 3" at bounding box center [122, 465] width 100 height 21
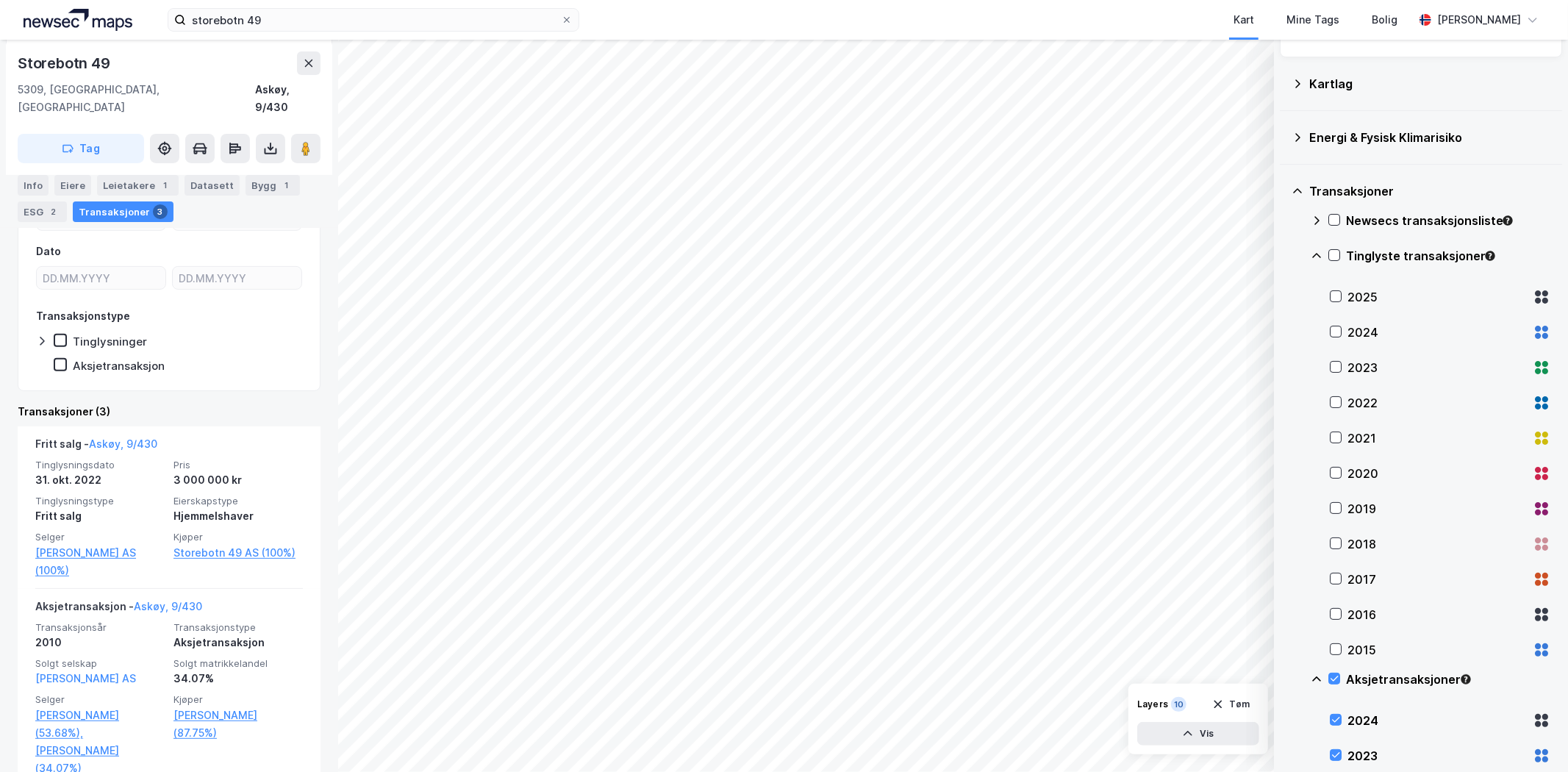
scroll to position [245, 0]
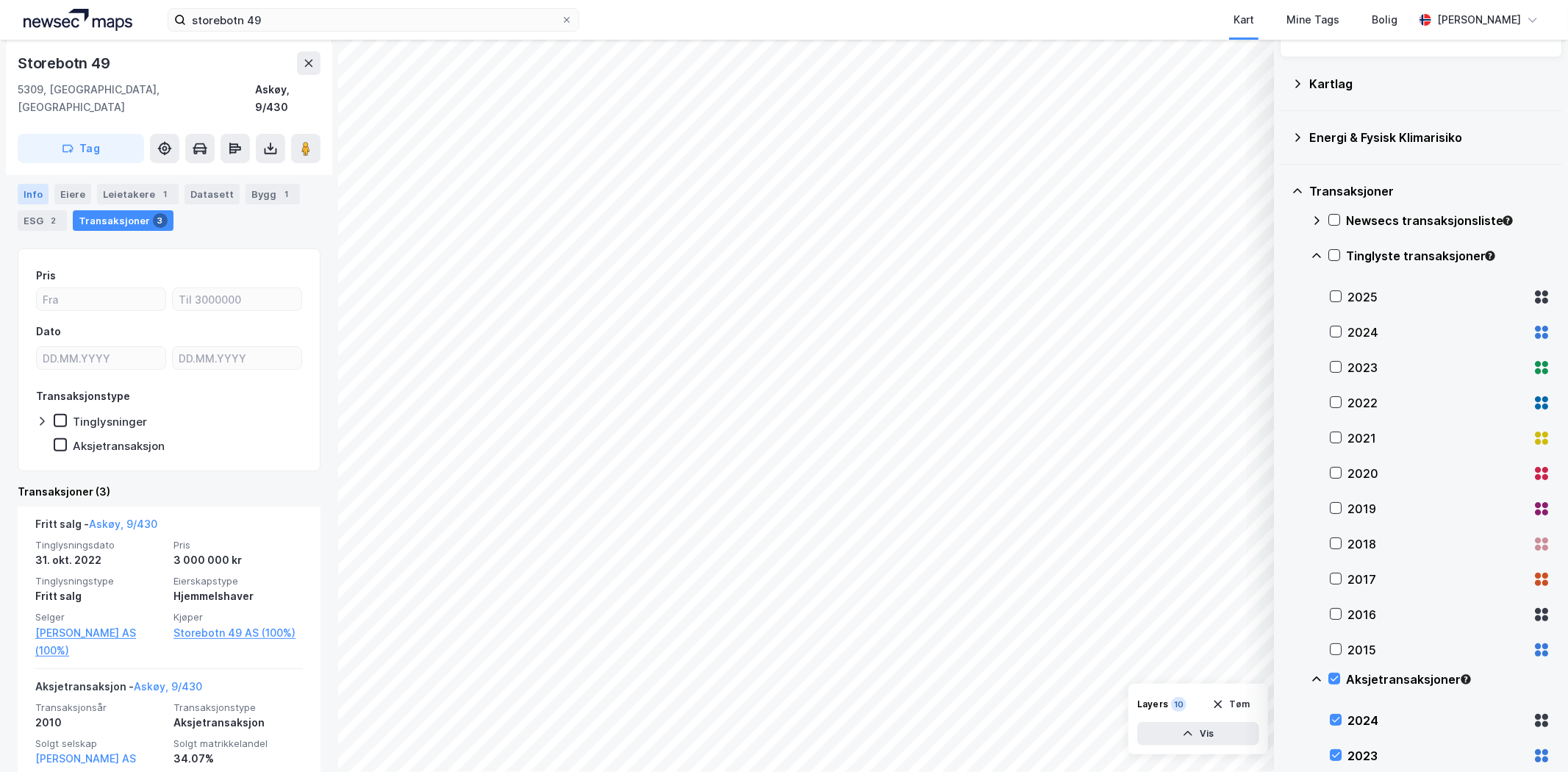
click at [37, 183] on div "Info" at bounding box center [32, 194] width 31 height 21
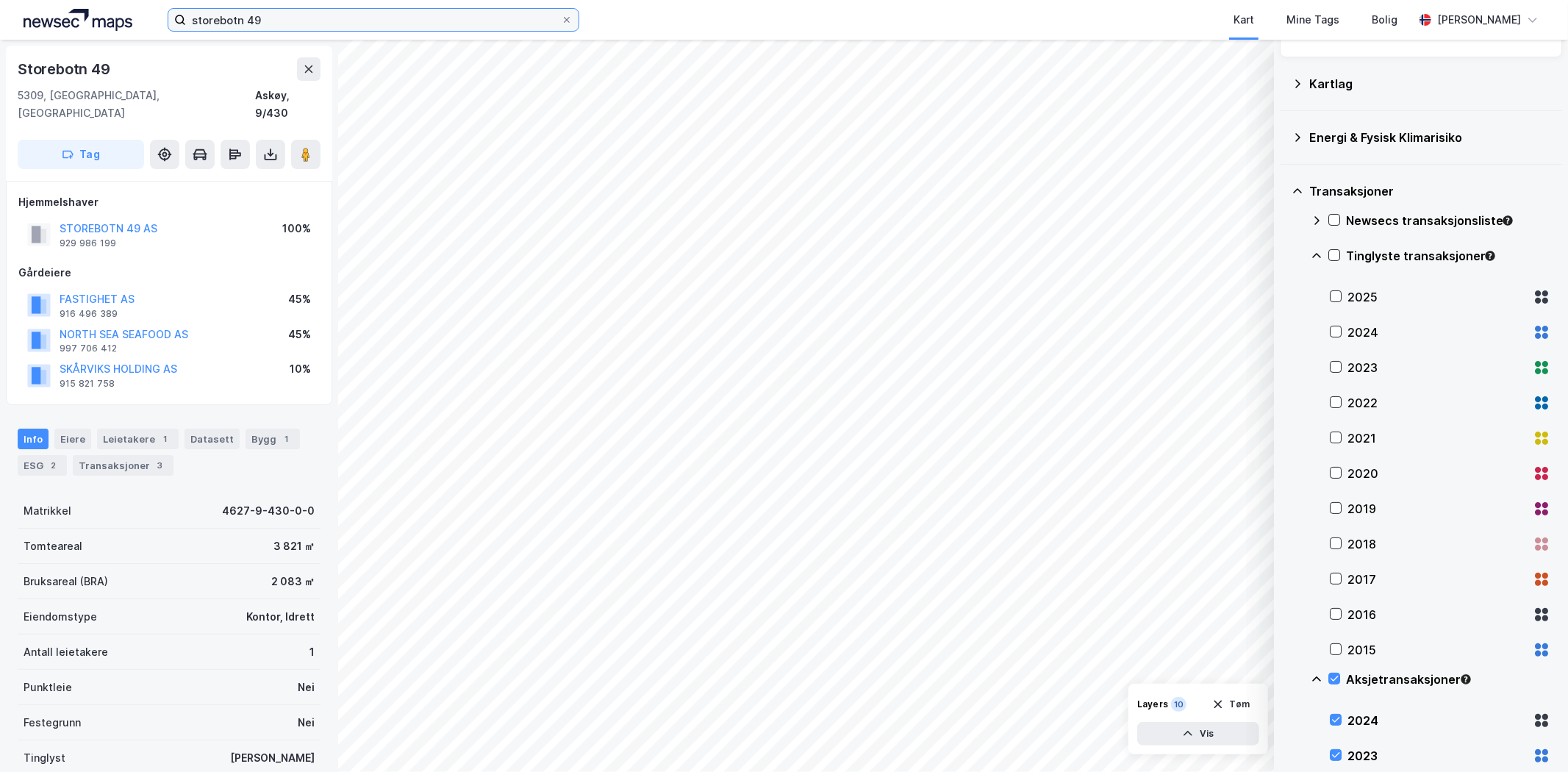
click at [291, 19] on input "storebotn 49" at bounding box center [374, 19] width 375 height 22
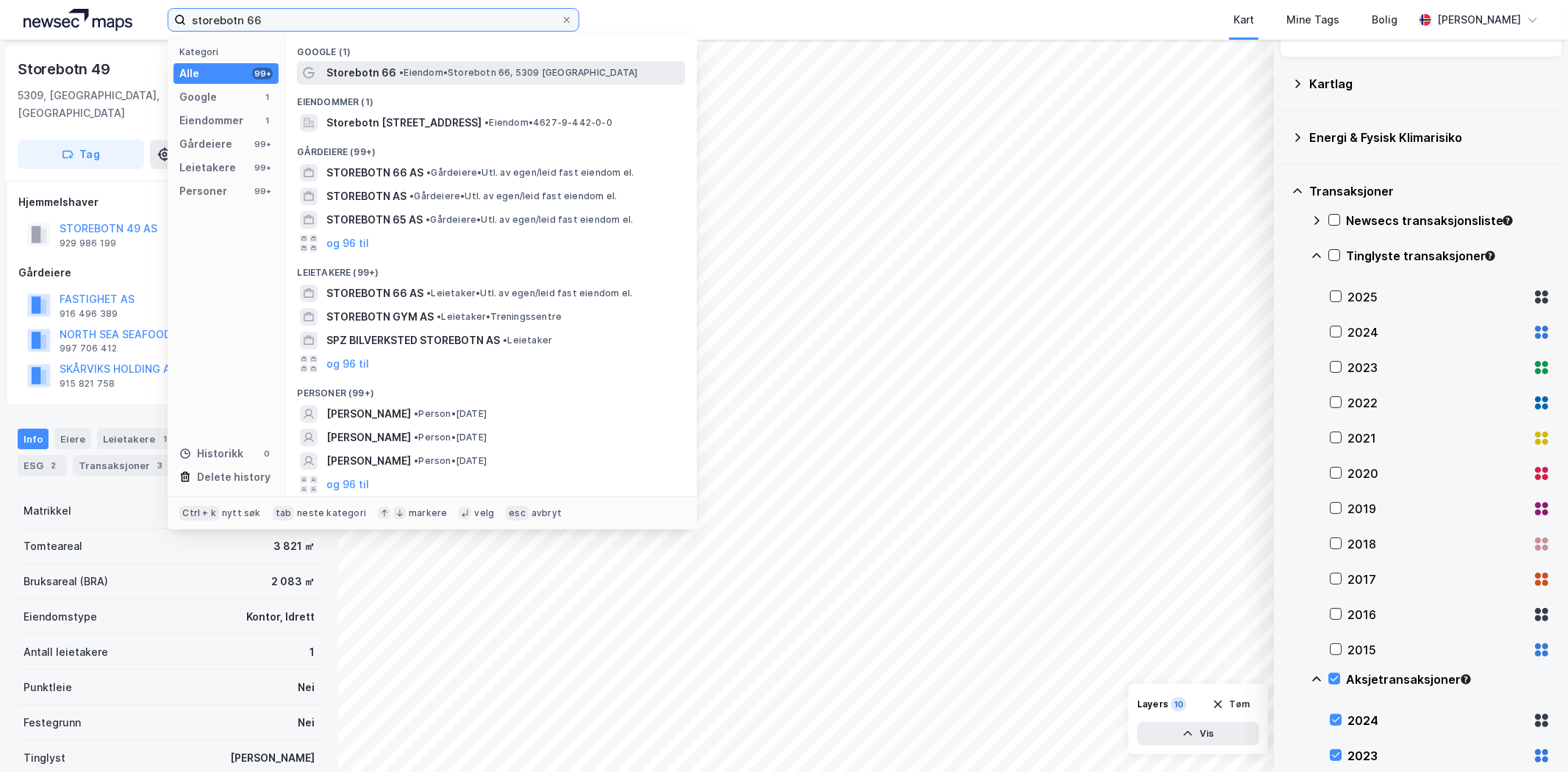
type input "storebotn 66"
click at [343, 75] on span "Storebotn 66" at bounding box center [361, 73] width 70 height 17
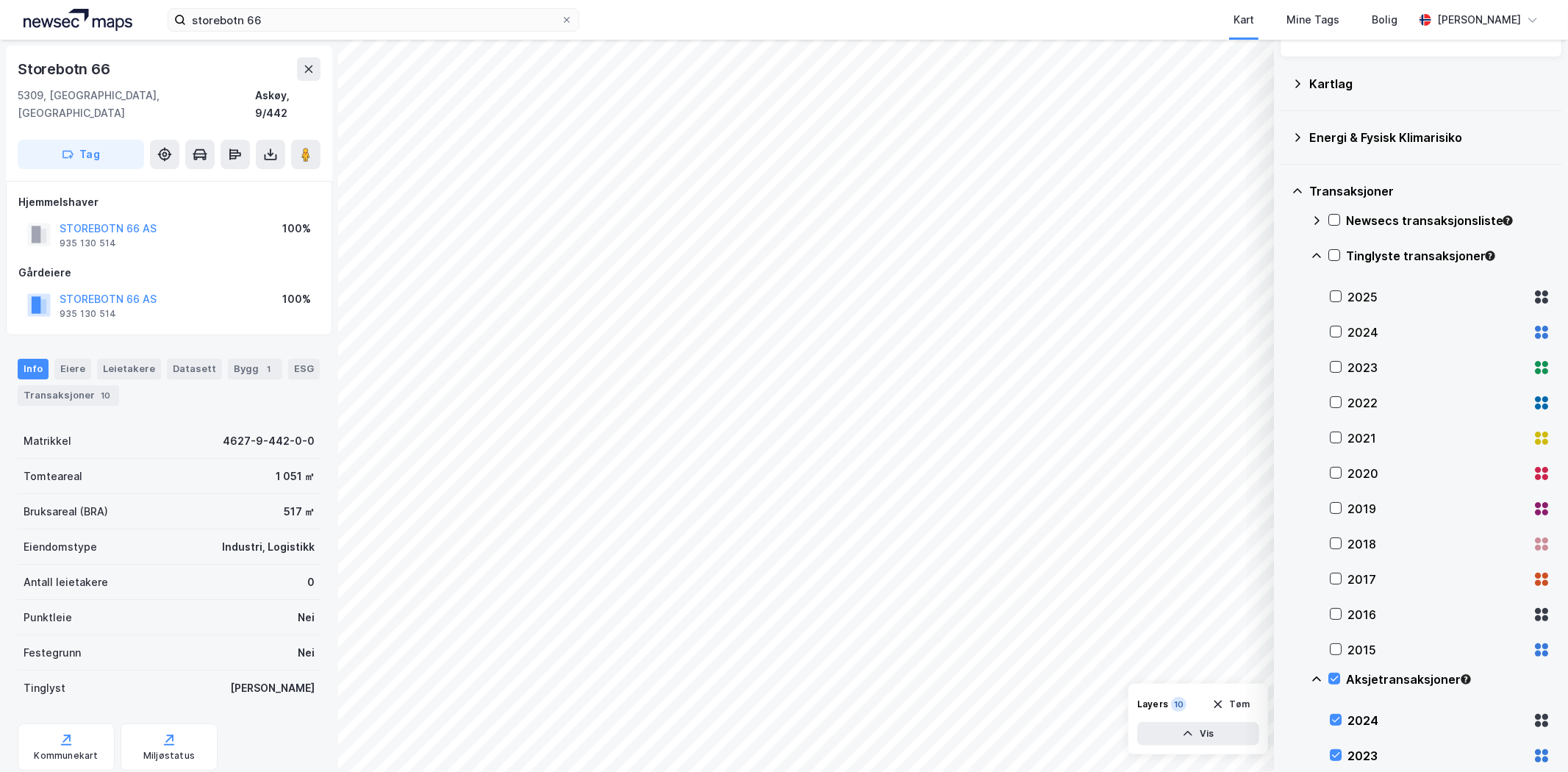
scroll to position [1, 0]
click at [97, 387] on div "10" at bounding box center [105, 394] width 15 height 14
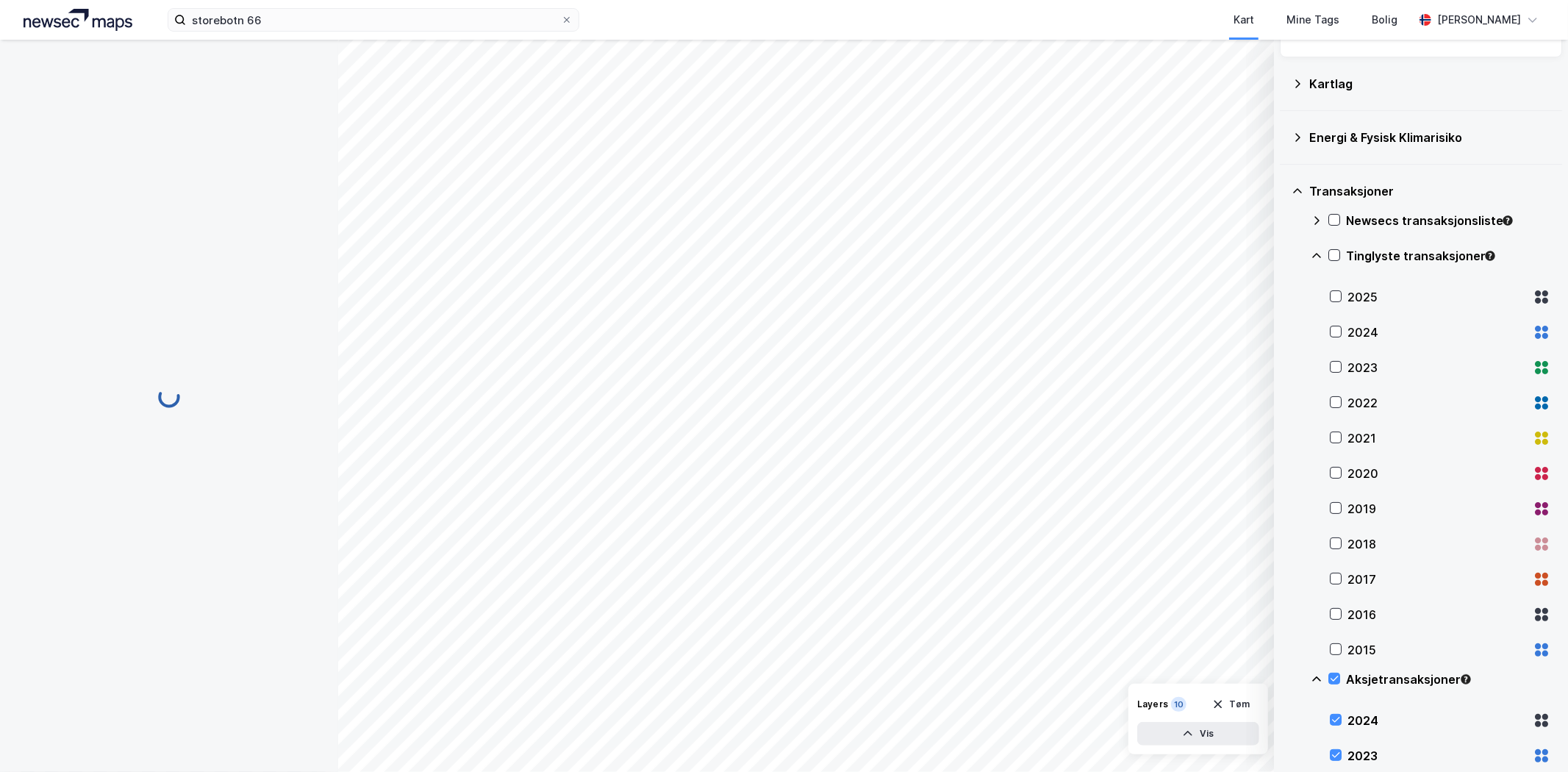
scroll to position [143, 0]
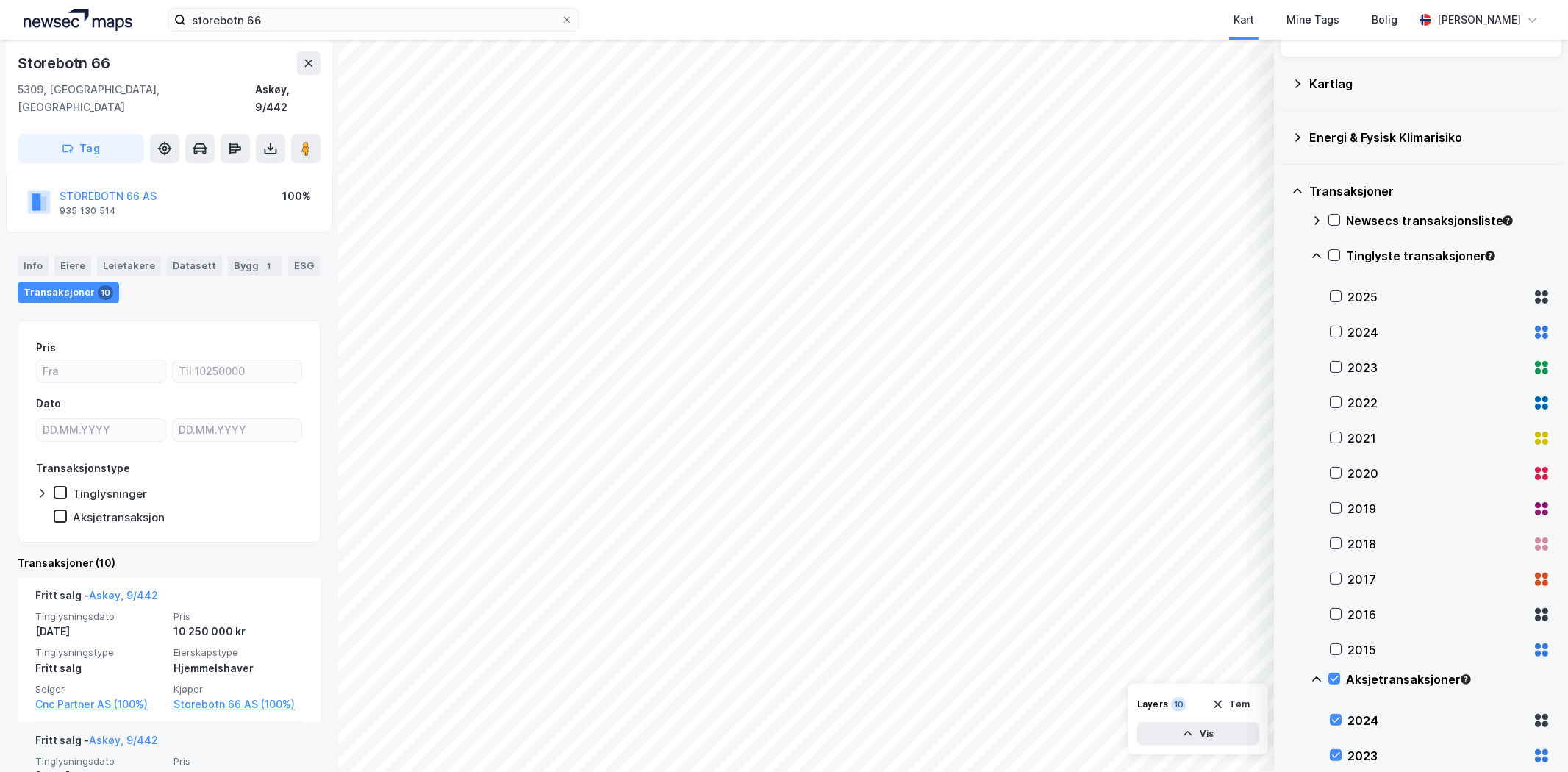
scroll to position [81, 0]
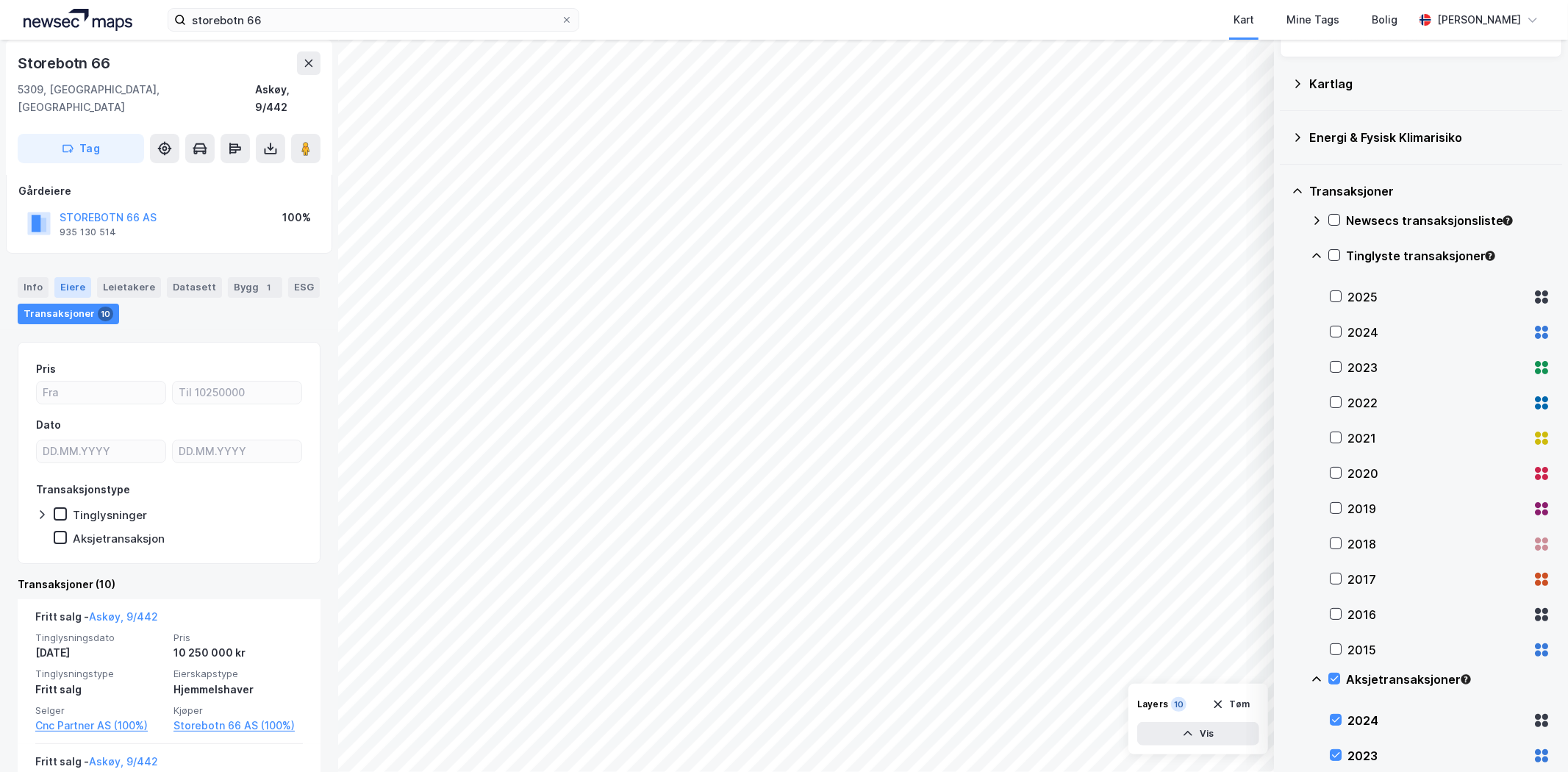
click at [59, 277] on div "Eiere" at bounding box center [73, 288] width 36 height 21
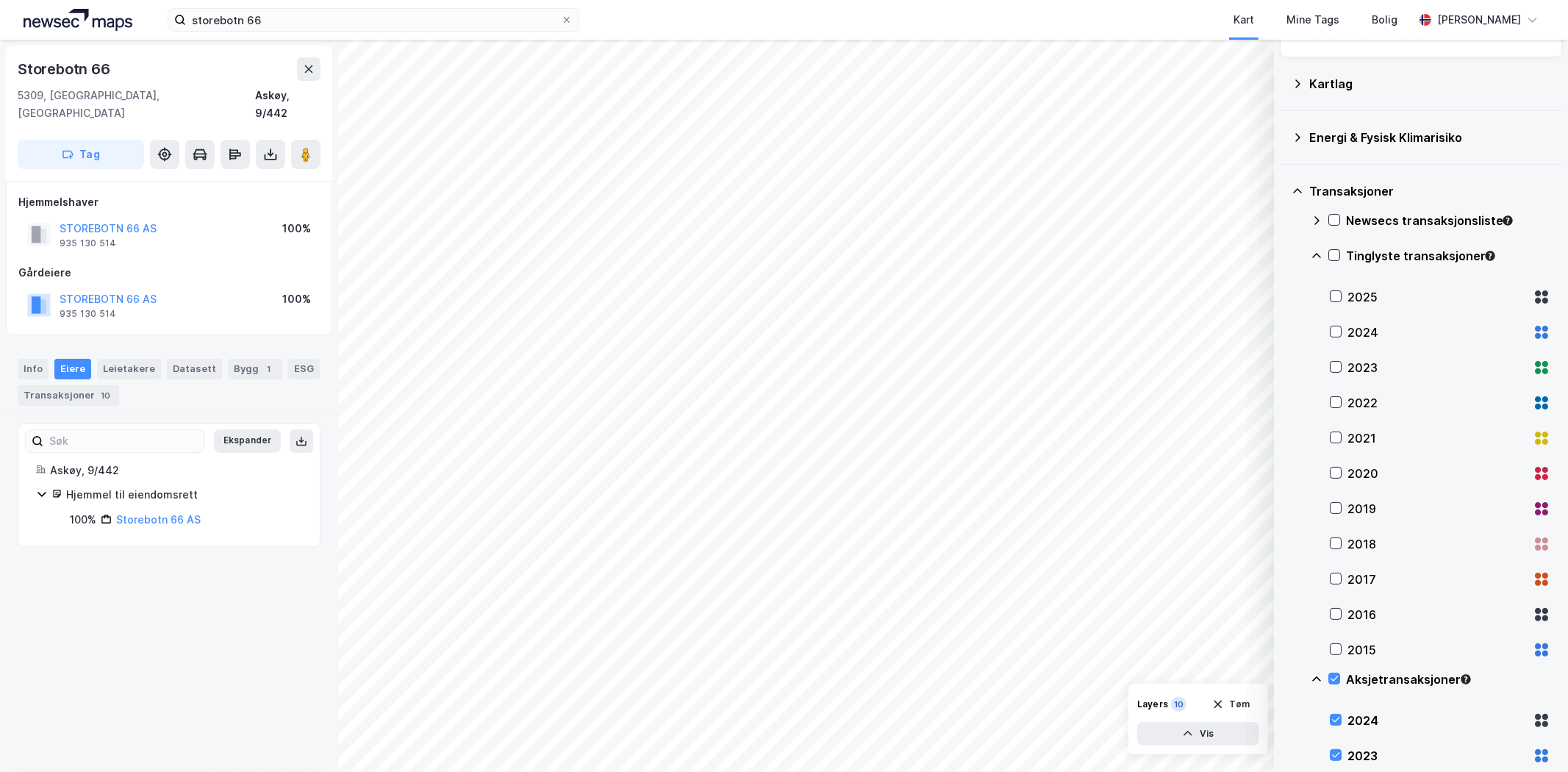
click at [181, 511] on div "Storebotn 66 AS" at bounding box center [159, 520] width 84 height 17
click at [183, 513] on link "Storebotn 66 AS" at bounding box center [159, 519] width 84 height 12
click at [53, 385] on div "Transaksjoner 4" at bounding box center [67, 396] width 100 height 21
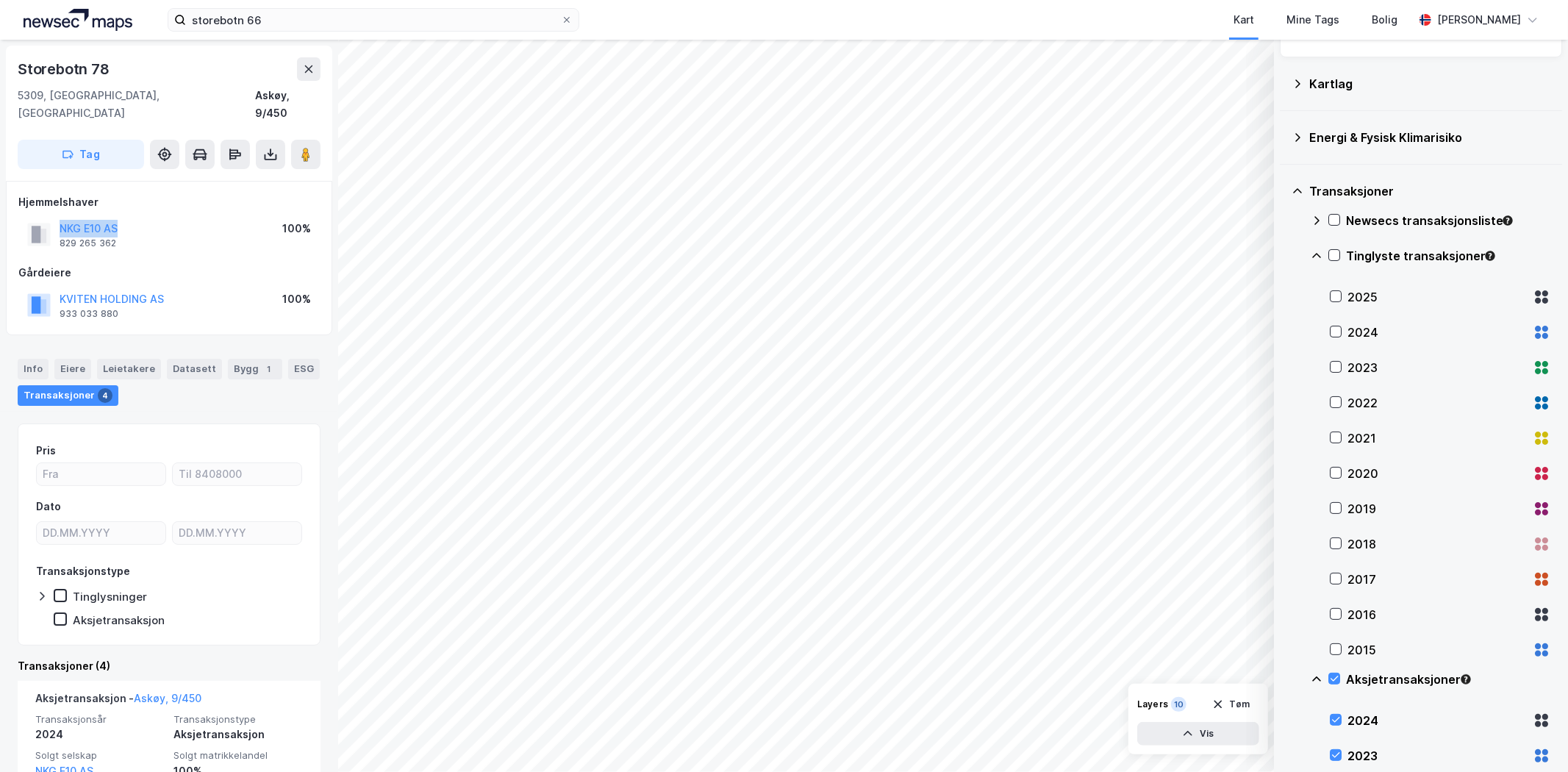
drag, startPoint x: 143, startPoint y: 207, endPoint x: 61, endPoint y: 216, distance: 82.5
click at [57, 217] on div "NKG E10 AS 829 265 362 100%" at bounding box center [168, 234] width 301 height 35
copy button "NKG E10 AS"
click at [38, 358] on div "Info" at bounding box center [32, 369] width 31 height 21
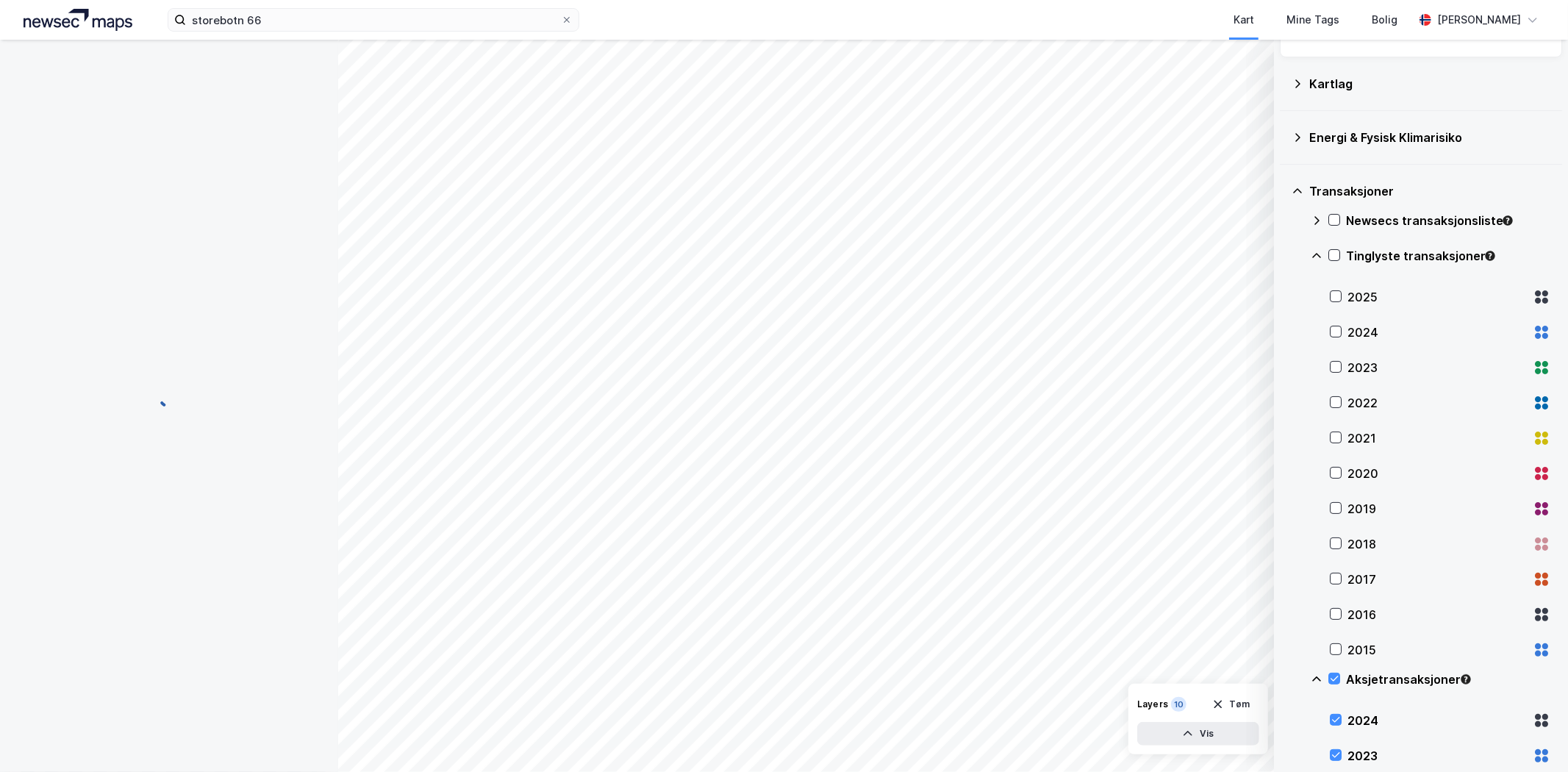
scroll to position [3, 0]
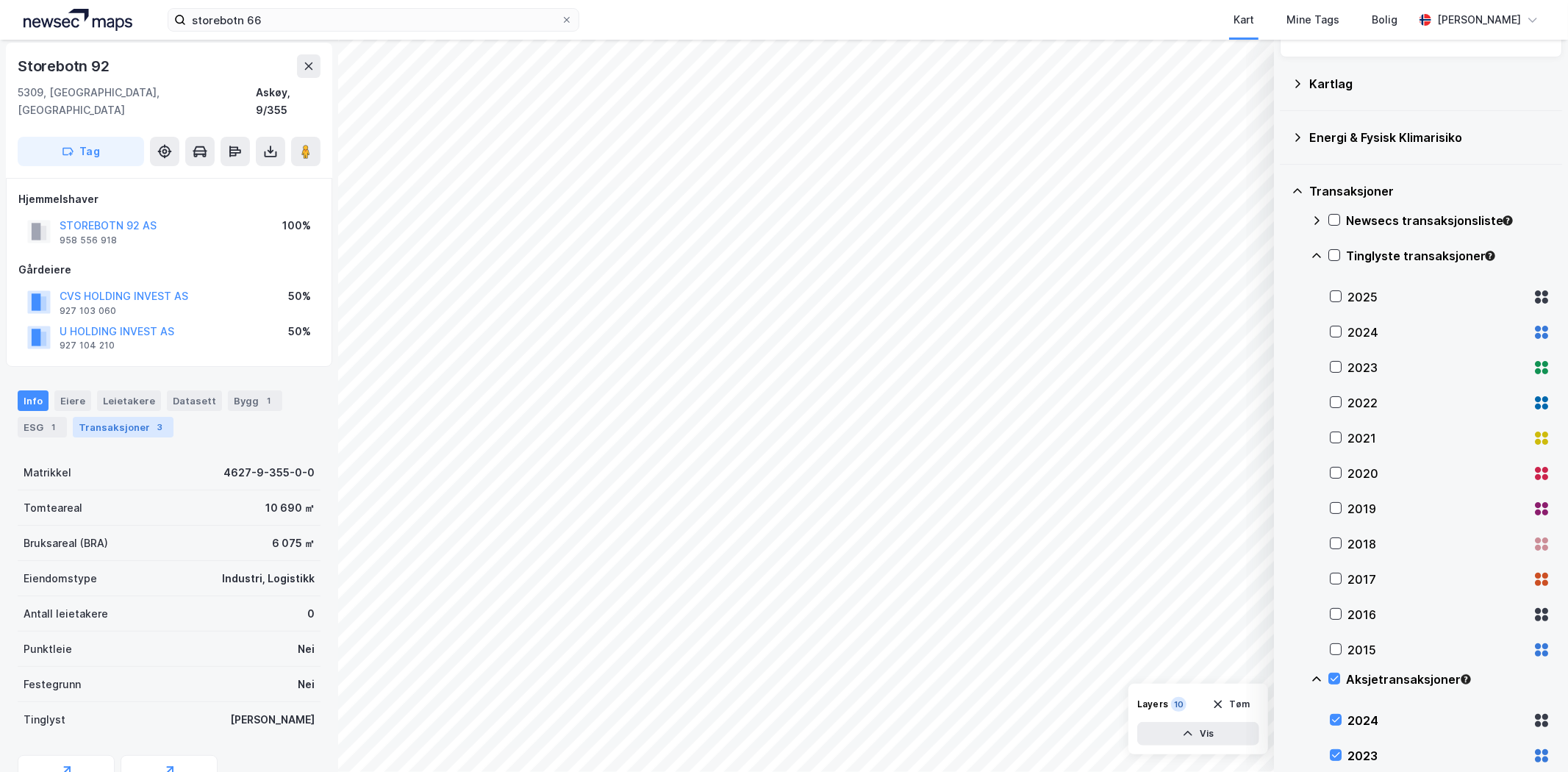
click at [98, 417] on div "Transaksjoner 3" at bounding box center [122, 427] width 100 height 21
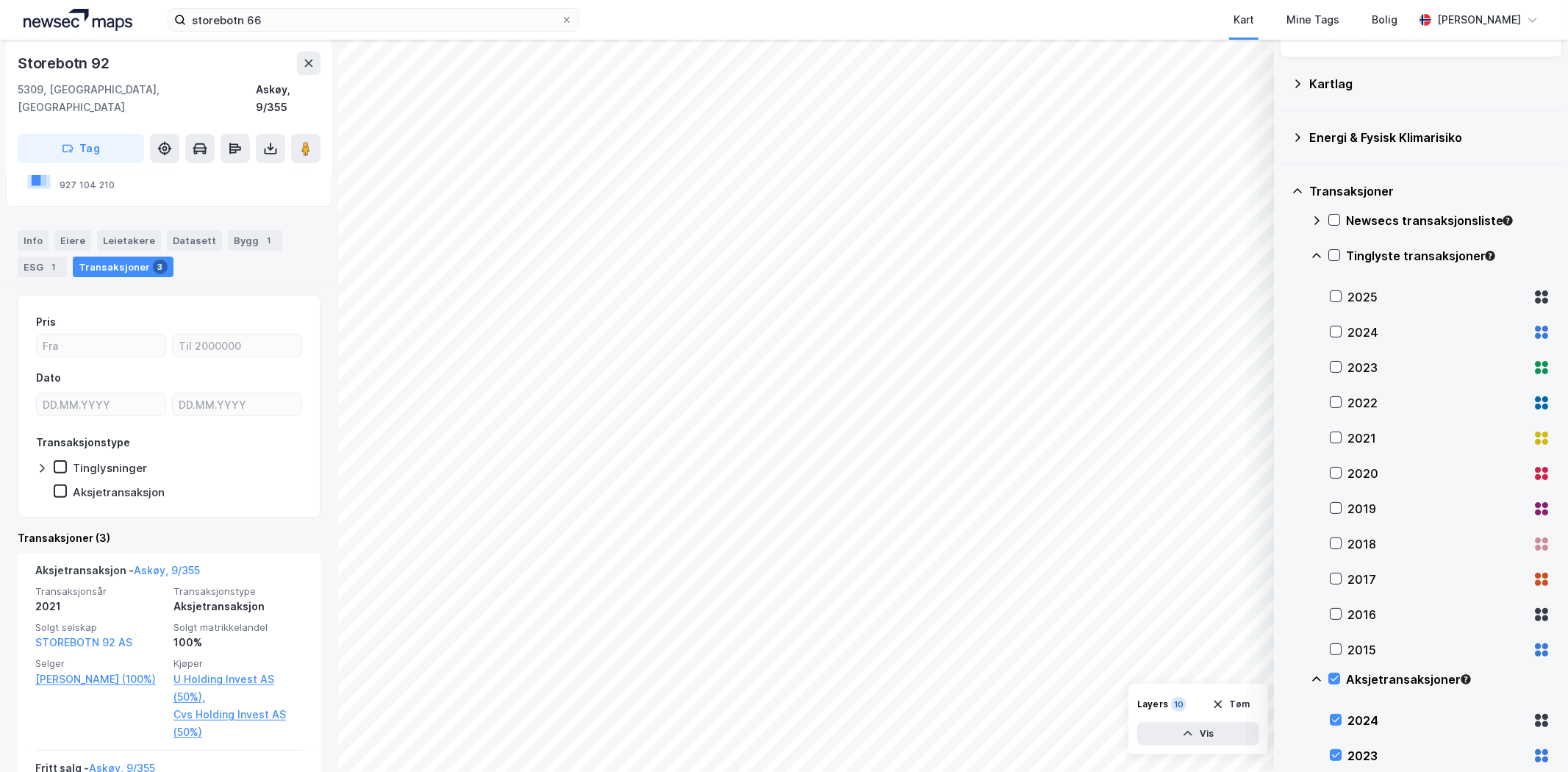
scroll to position [81, 0]
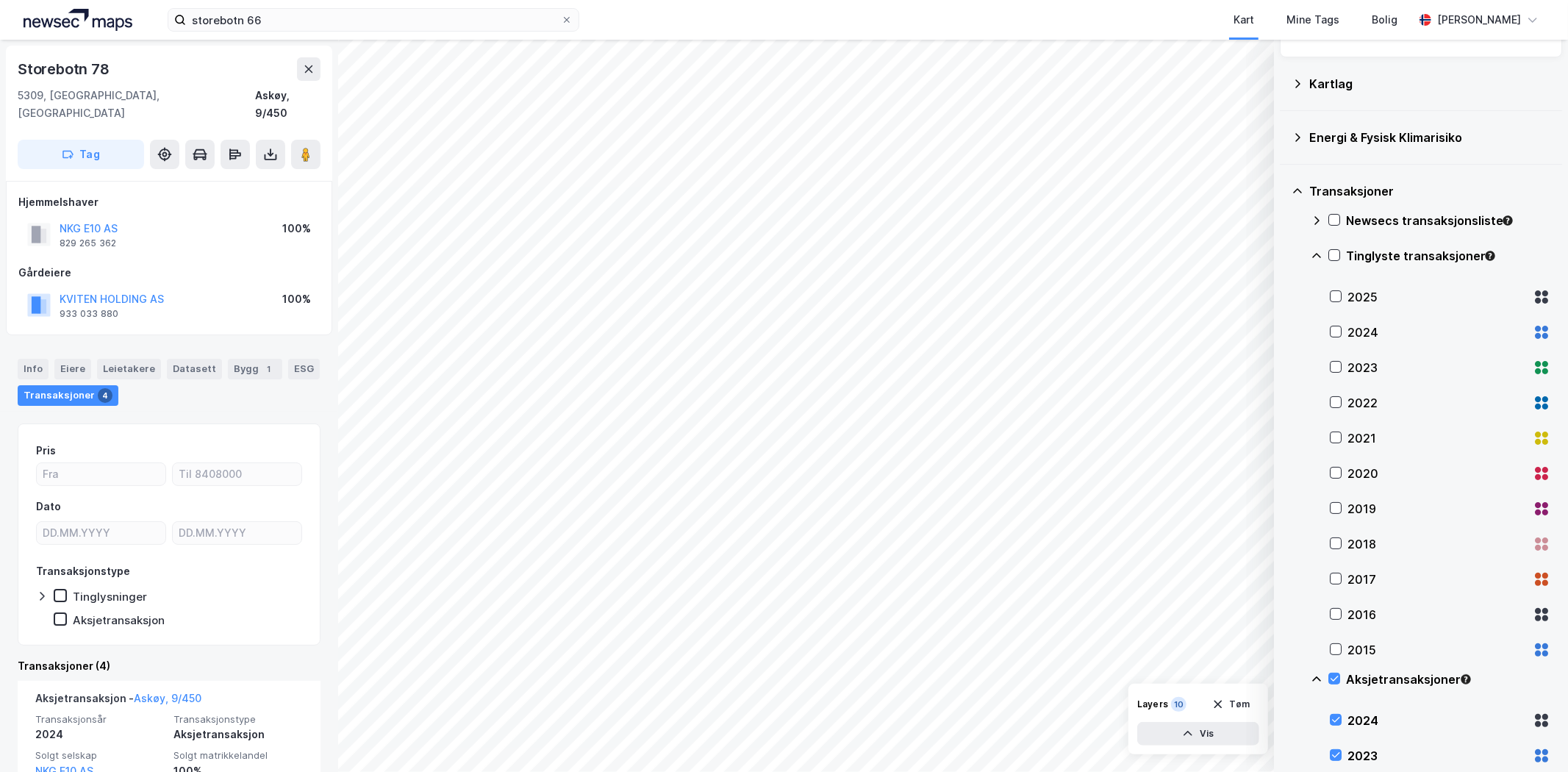
scroll to position [163, 0]
